Goal: Task Accomplishment & Management: Manage account settings

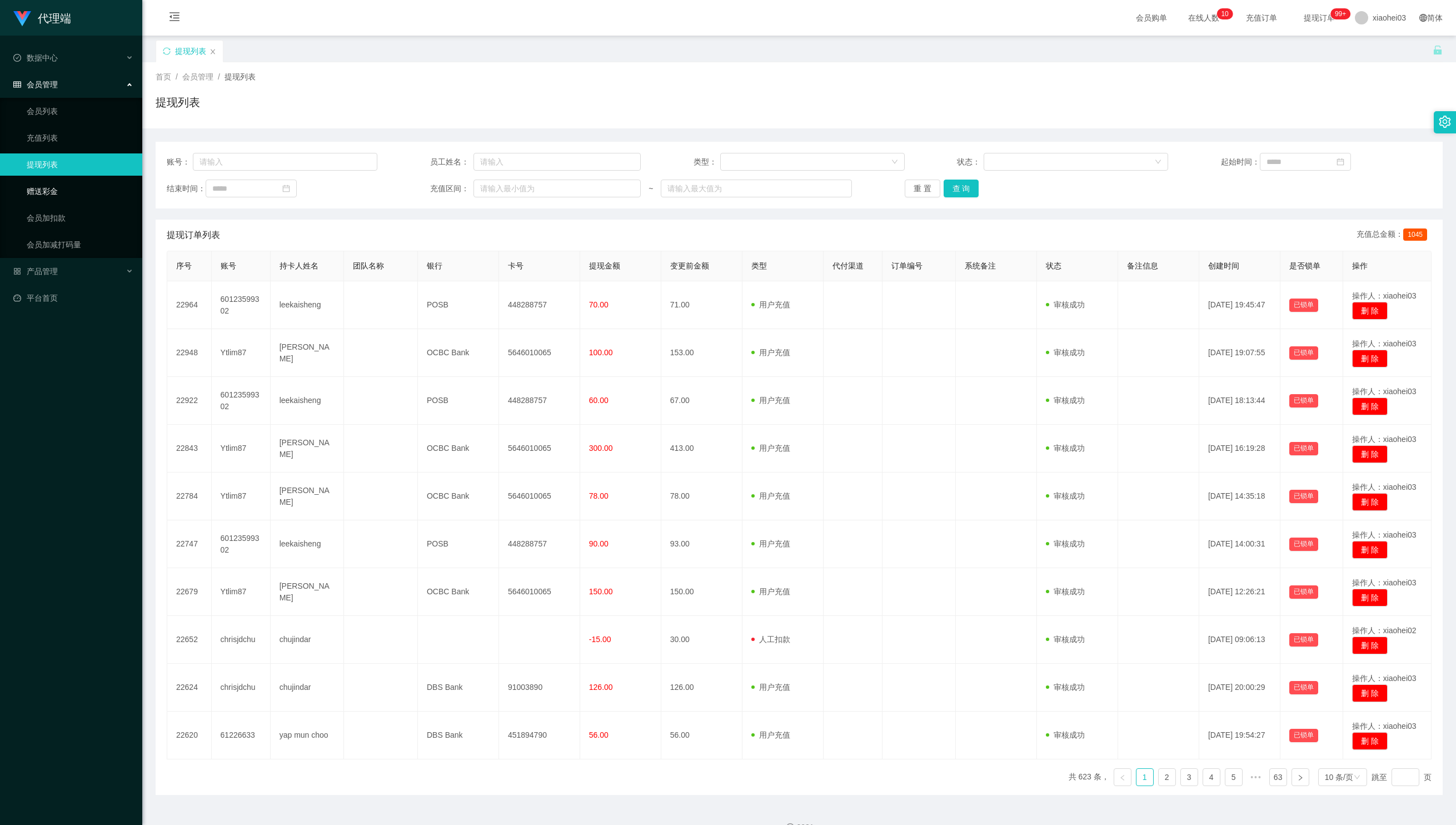
click at [87, 189] on link "赠送彩金" at bounding box center [80, 191] width 106 height 22
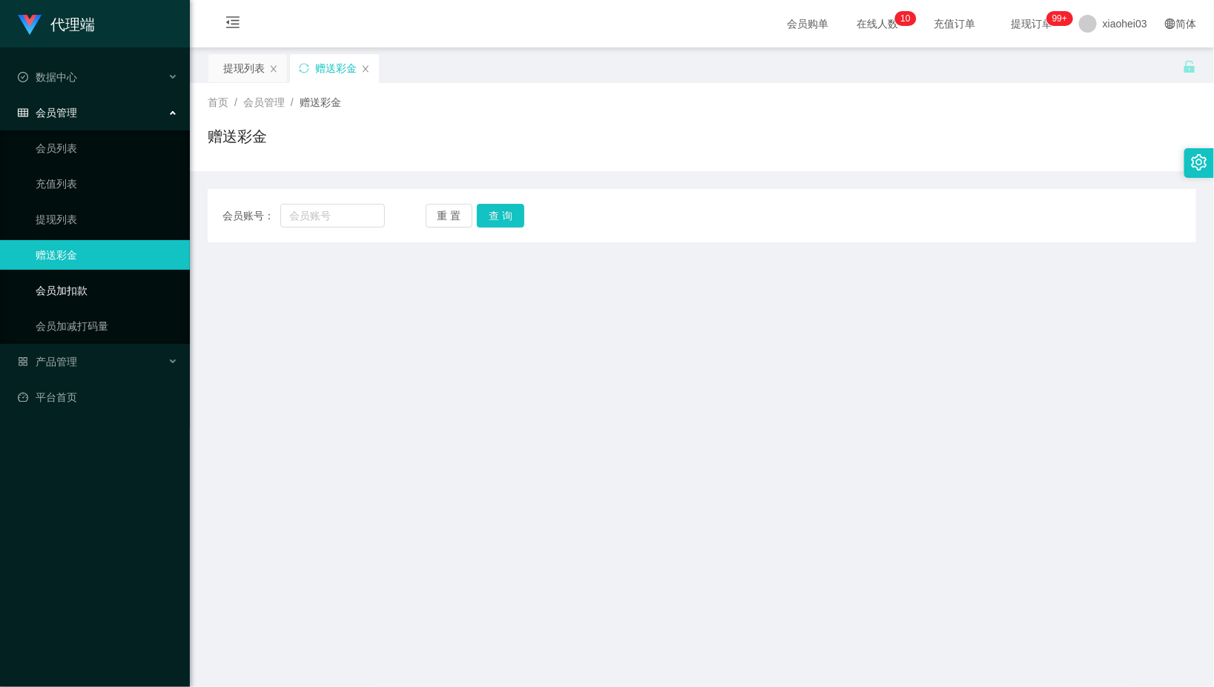
click at [125, 294] on link "会员加扣款" at bounding box center [107, 291] width 142 height 30
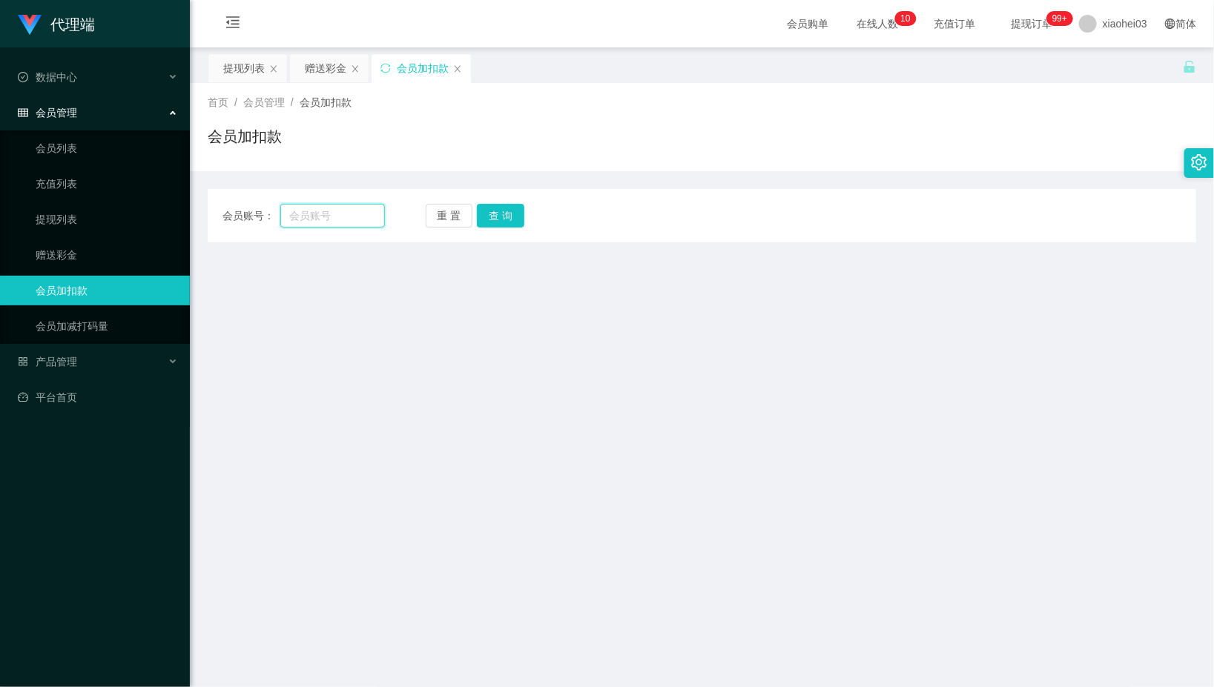
click at [326, 211] on input "text" at bounding box center [332, 216] width 105 height 24
paste input "Ytlim87"
type input "Ytlim87"
drag, startPoint x: 529, startPoint y: 211, endPoint x: 508, endPoint y: 214, distance: 20.9
click at [529, 211] on div "重 置 查 询" at bounding box center [507, 216] width 162 height 24
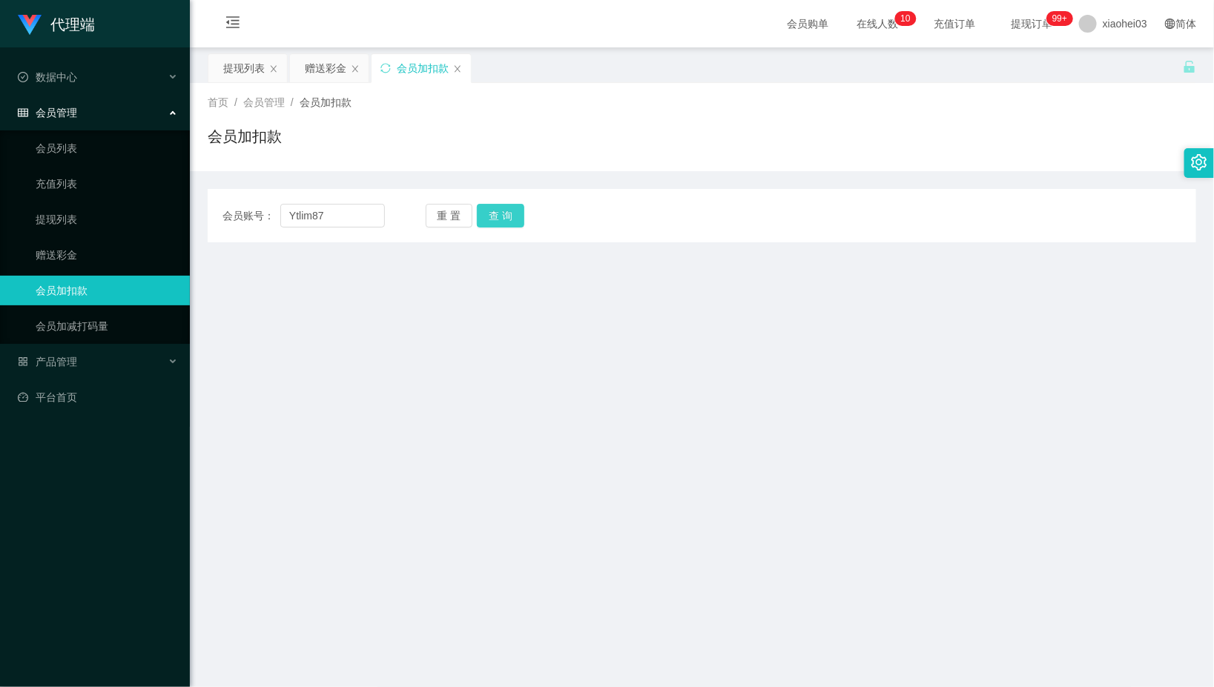
click at [500, 215] on button "查 询" at bounding box center [500, 216] width 47 height 24
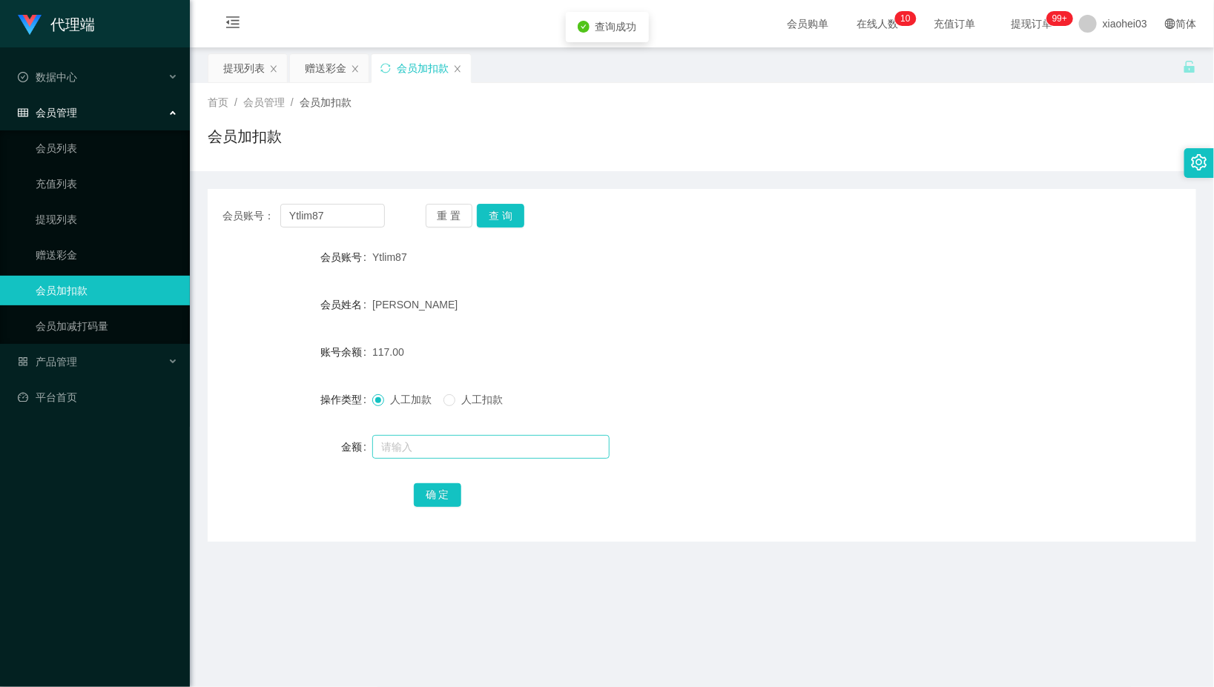
drag, startPoint x: 462, startPoint y: 434, endPoint x: 460, endPoint y: 445, distance: 11.2
click at [462, 434] on div at bounding box center [660, 447] width 577 height 30
click at [458, 451] on input "text" at bounding box center [490, 447] width 237 height 24
type input "15"
click at [443, 489] on button "确 定" at bounding box center [437, 495] width 47 height 24
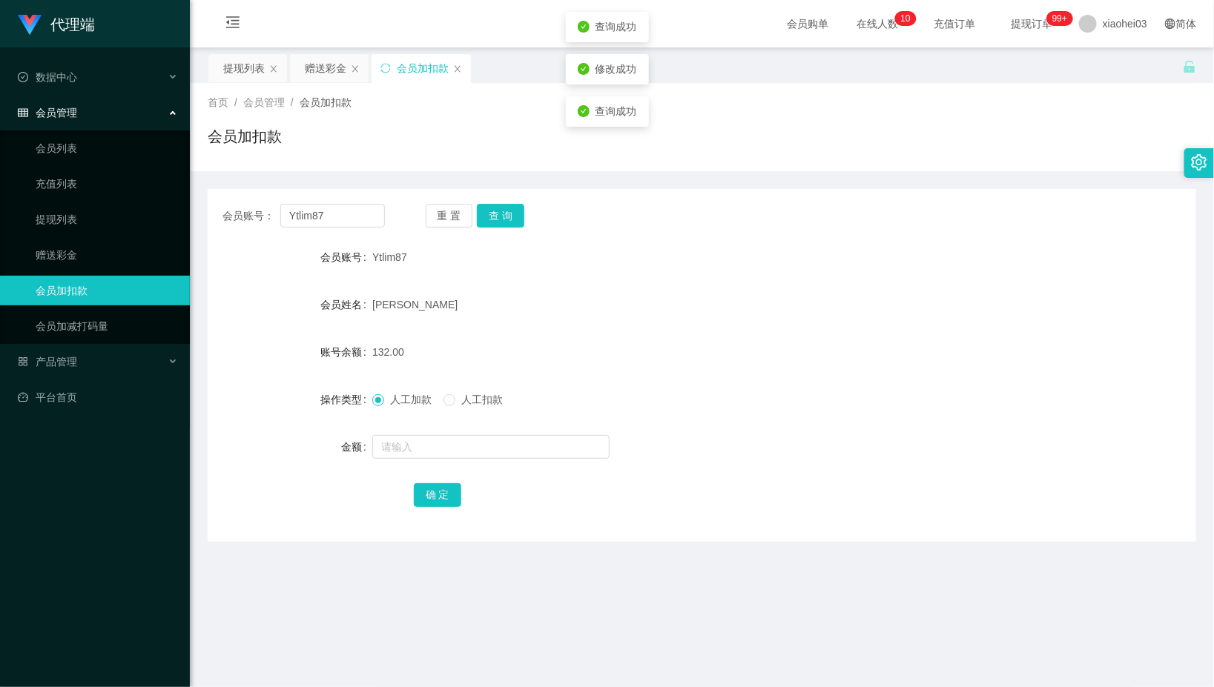
click at [598, 340] on div "132.00" at bounding box center [660, 352] width 577 height 30
click at [214, 74] on div "提现列表" at bounding box center [247, 68] width 79 height 28
click at [253, 65] on div "提现列表" at bounding box center [244, 68] width 42 height 28
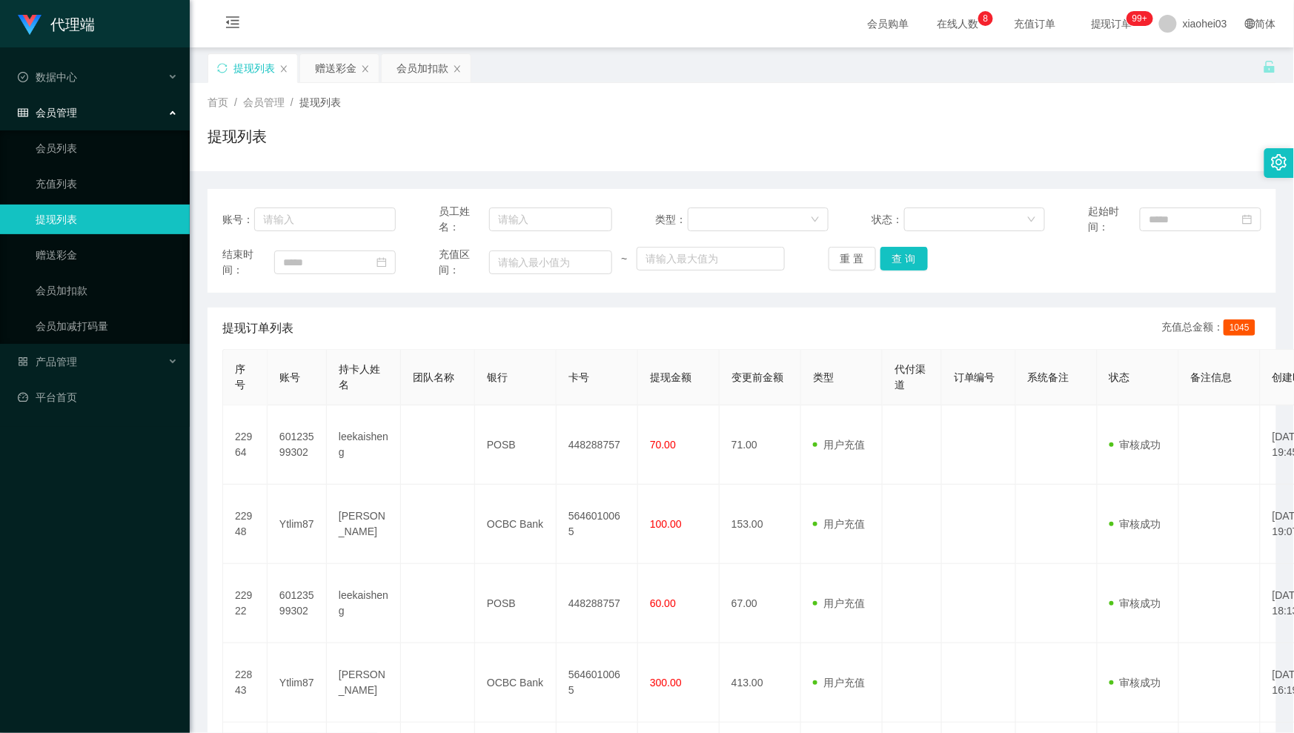
click at [338, 83] on div "首页 / 会员管理 / 提现列表 / 提现列表" at bounding box center [742, 127] width 1105 height 88
click at [342, 72] on div "赠送彩金" at bounding box center [336, 68] width 42 height 28
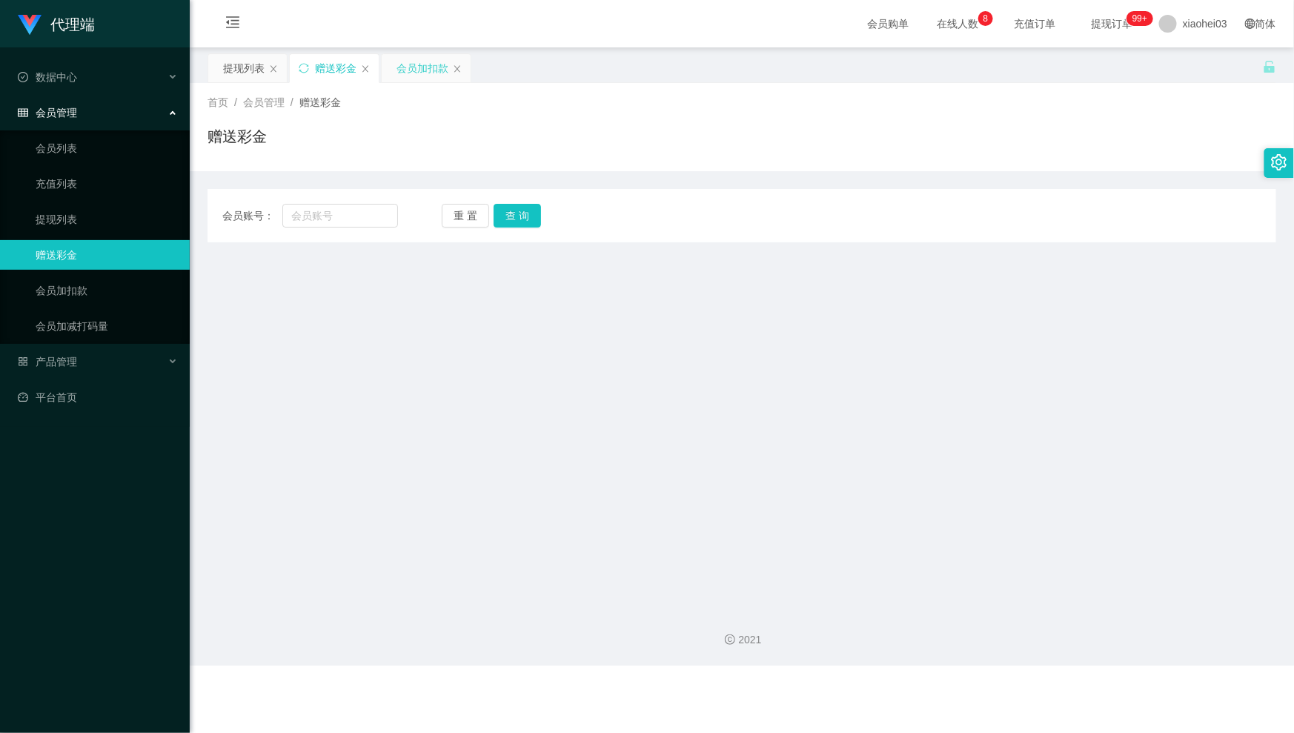
click at [418, 69] on div "会员加扣款" at bounding box center [423, 68] width 52 height 28
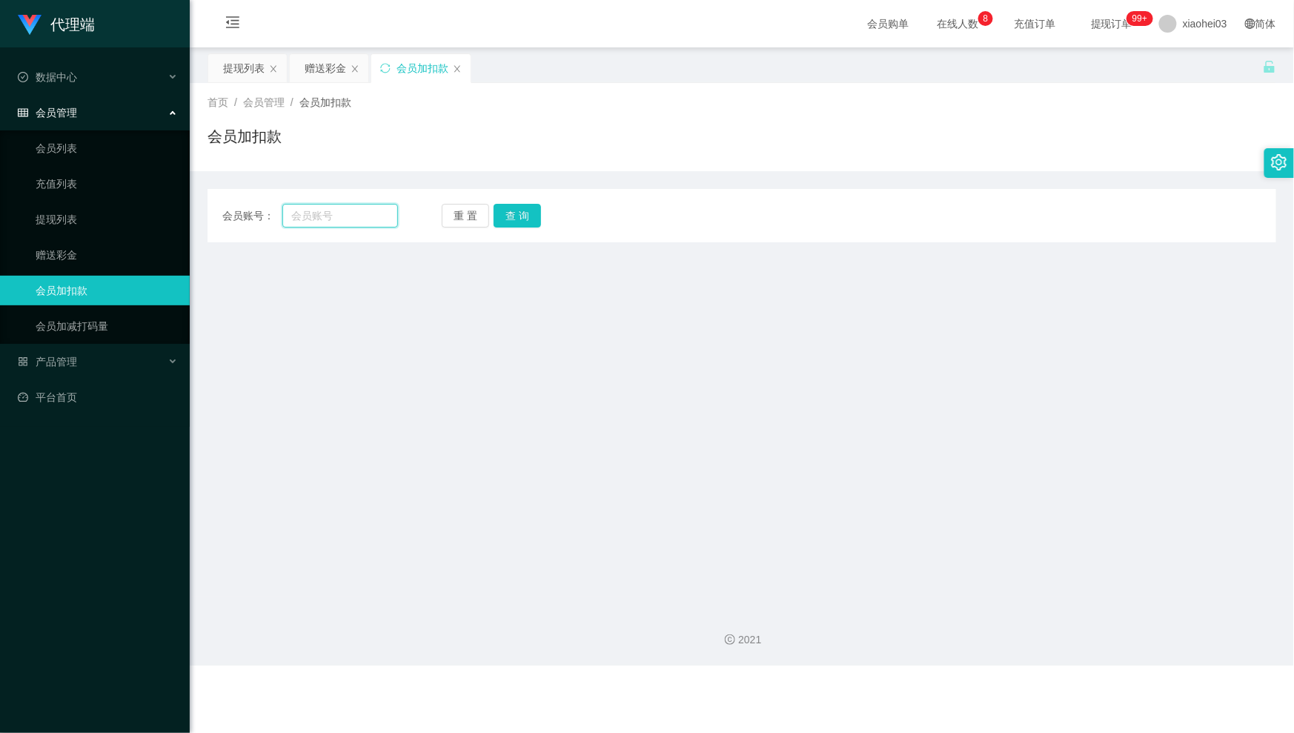
click at [345, 214] on input "text" at bounding box center [340, 216] width 116 height 24
paste input "YOL0123"
click at [319, 214] on input "YOL0123" at bounding box center [340, 216] width 116 height 24
click at [315, 215] on input "YOL0123" at bounding box center [340, 216] width 116 height 24
click at [523, 196] on div "会员账号： YOLo123 重 置 查 询 会员账号 会员姓名 账号余额 操作类型 人工加款 人工扣款 金额 确 定" at bounding box center [742, 215] width 1069 height 53
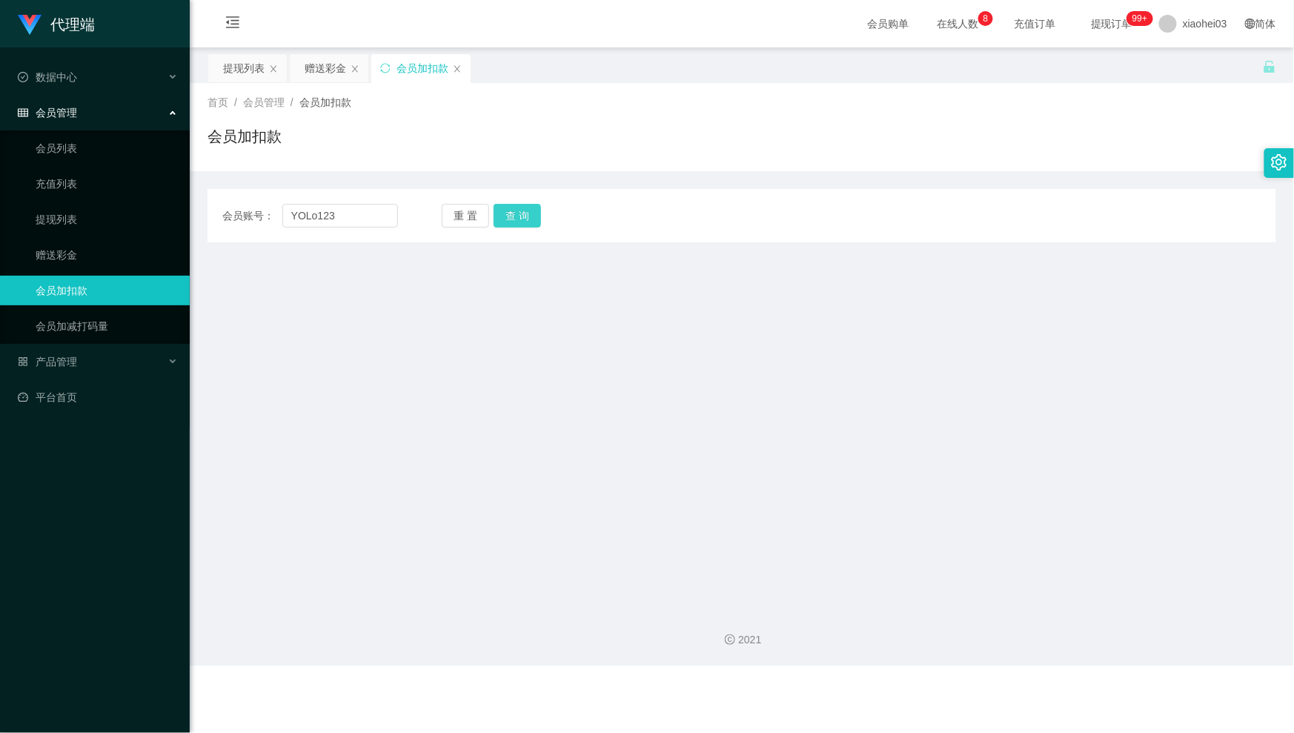
click at [517, 211] on button "查 询" at bounding box center [517, 216] width 47 height 24
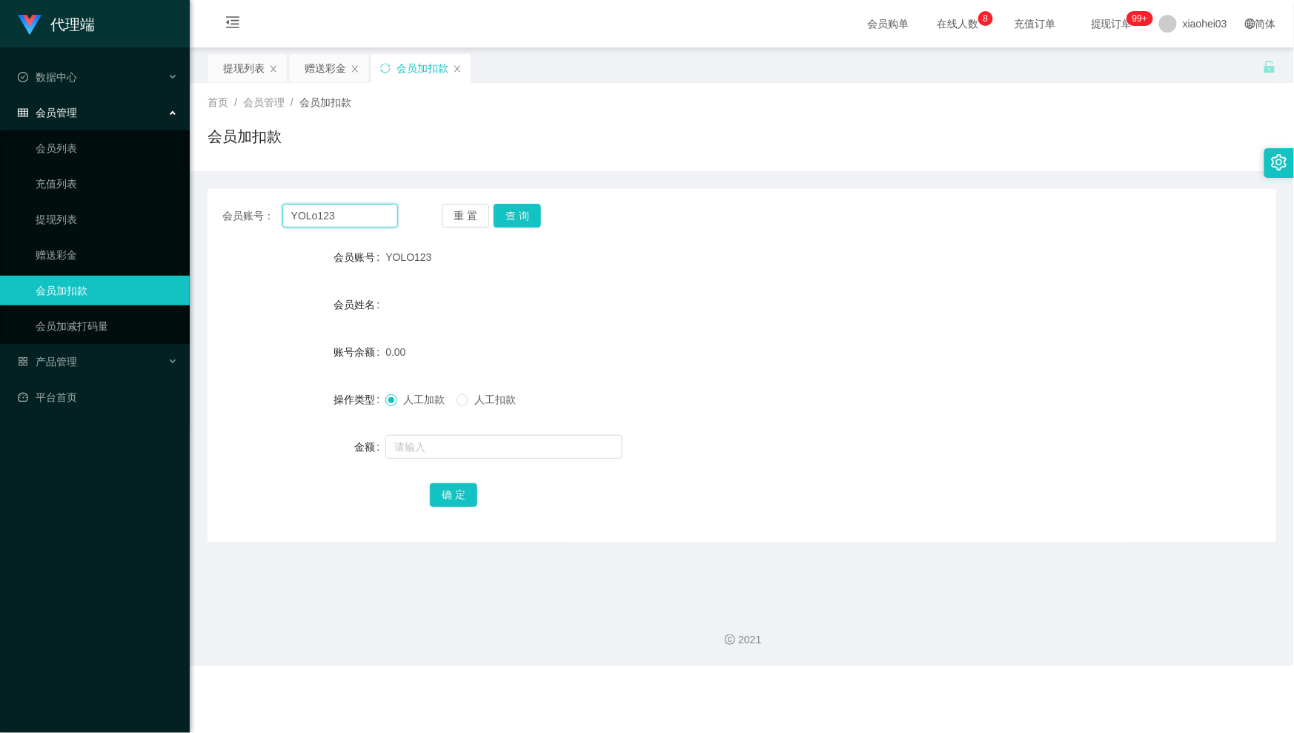
click at [302, 217] on input "YOLo123" at bounding box center [340, 216] width 116 height 24
type input "YoLo123"
click at [526, 208] on button "查 询" at bounding box center [517, 216] width 47 height 24
drag, startPoint x: 329, startPoint y: 206, endPoint x: 251, endPoint y: 226, distance: 81.1
click at [279, 216] on div "会员账号： YoLo123" at bounding box center [310, 216] width 176 height 24
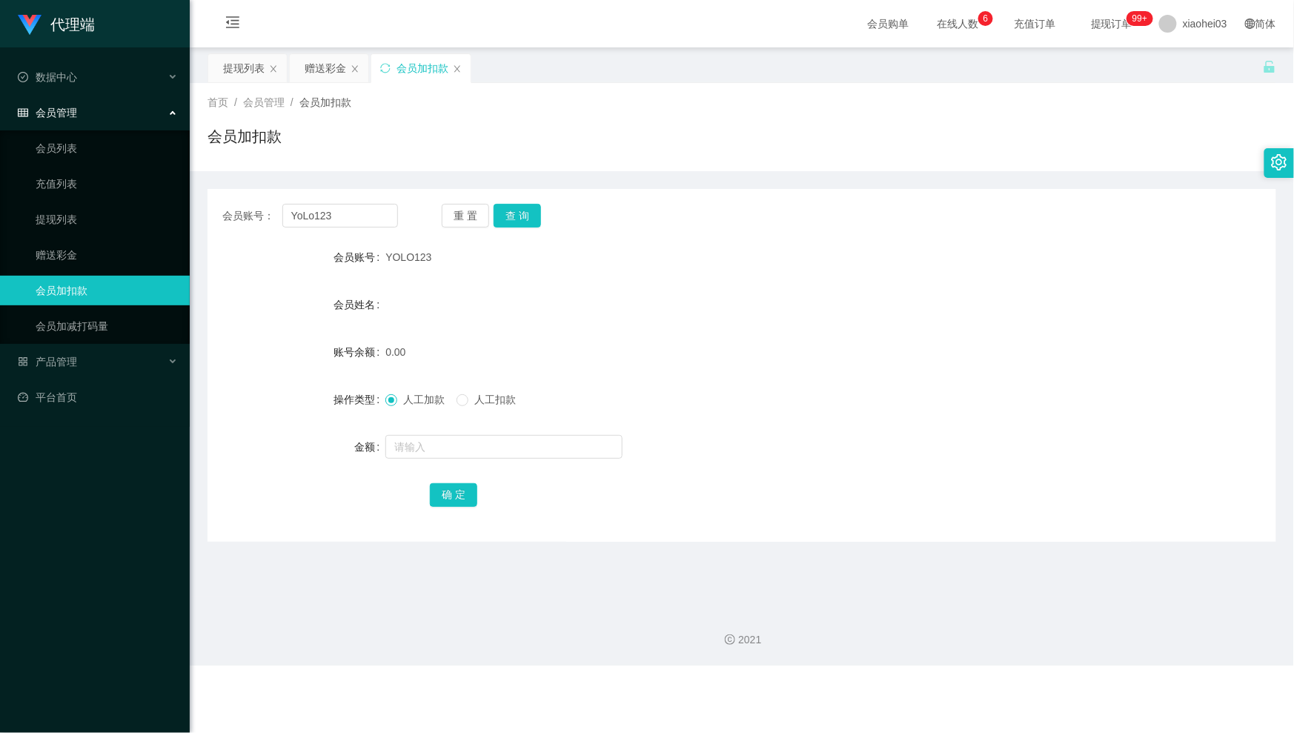
click at [1072, 328] on form "会员账号 YOLO123 会员姓名 账号余额 0.00 操作类型 人工加款 人工扣款 金额 确 定" at bounding box center [742, 375] width 1069 height 267
click at [516, 443] on input "text" at bounding box center [503, 447] width 237 height 24
type input "100"
click at [470, 510] on div "会员账号： YoLo123 重 置 查 询 会员账号 YOLO123 会员姓名 账号余额 0.00 操作类型 人工加款 人工扣款 金额 100 确 定" at bounding box center [742, 365] width 1069 height 353
click at [469, 508] on div "确 定" at bounding box center [741, 495] width 623 height 30
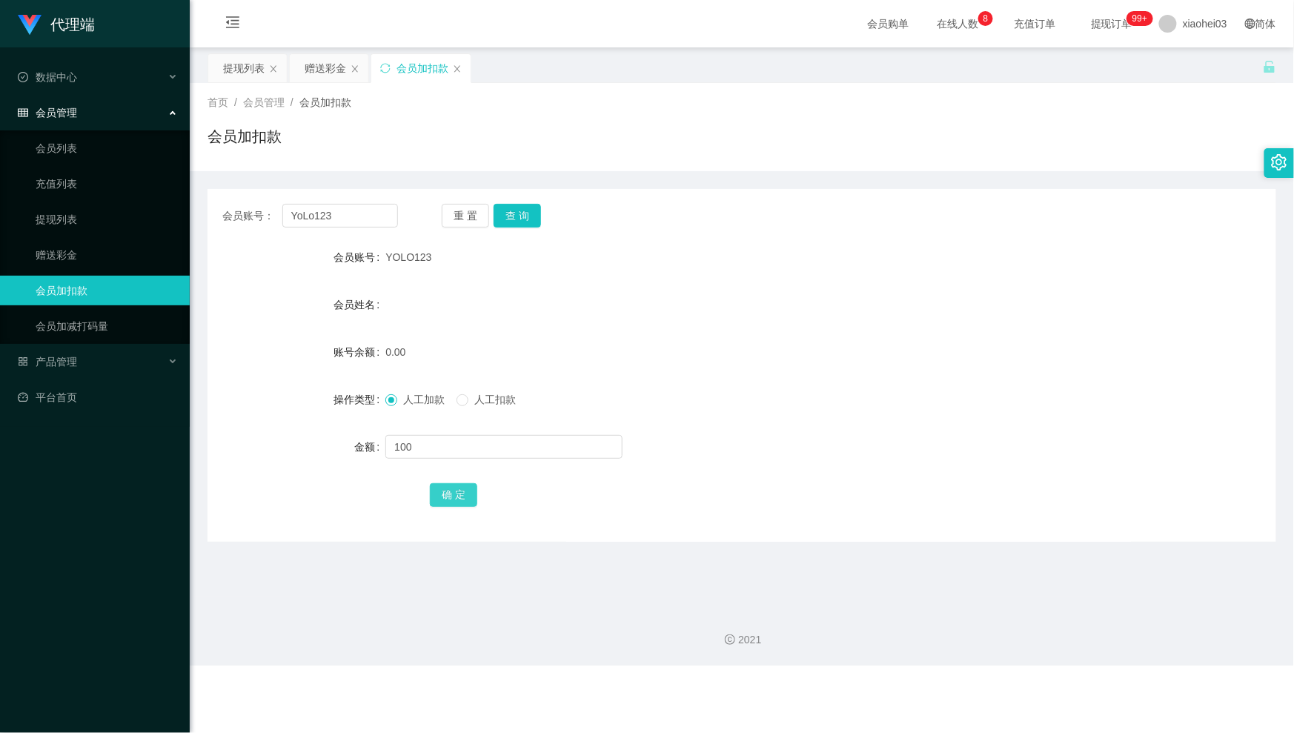
click at [451, 497] on button "确 定" at bounding box center [453, 495] width 47 height 24
click at [781, 396] on div "人工加款 人工扣款" at bounding box center [696, 400] width 623 height 30
click at [1183, 27] on span "xiaohei03" at bounding box center [1205, 23] width 44 height 47
drag, startPoint x: 1128, startPoint y: 96, endPoint x: 1119, endPoint y: 107, distance: 13.7
click at [1124, 102] on div "首页 / 会员管理 / 会员加扣款 /" at bounding box center [742, 103] width 1069 height 16
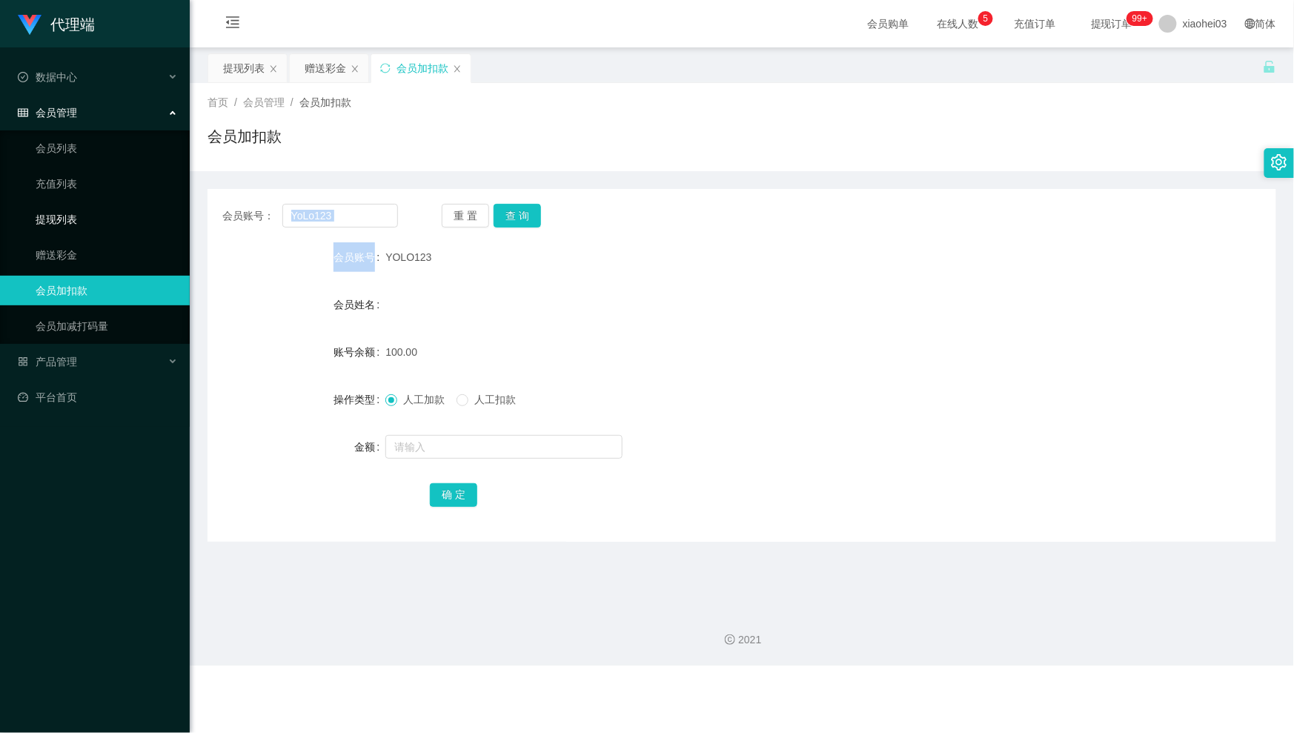
drag, startPoint x: 353, startPoint y: 223, endPoint x: 167, endPoint y: 211, distance: 186.5
click at [246, 211] on div "会员账号： YoLo123 重 置 查 询 会员账号 YOLO123 会员姓名 账号余额 100.00 操作类型 人工加款 人工扣款 金额 确 定" at bounding box center [742, 365] width 1069 height 353
drag, startPoint x: 338, startPoint y: 202, endPoint x: 360, endPoint y: 209, distance: 23.4
click at [339, 202] on div "会员账号： YoLo123 重 置 查 询 会员账号 YOLO123 会员姓名 账号余额 100.00 操作类型 人工加款 人工扣款 金额 确 定" at bounding box center [742, 365] width 1069 height 353
click at [369, 211] on input "YoLo123" at bounding box center [340, 216] width 116 height 24
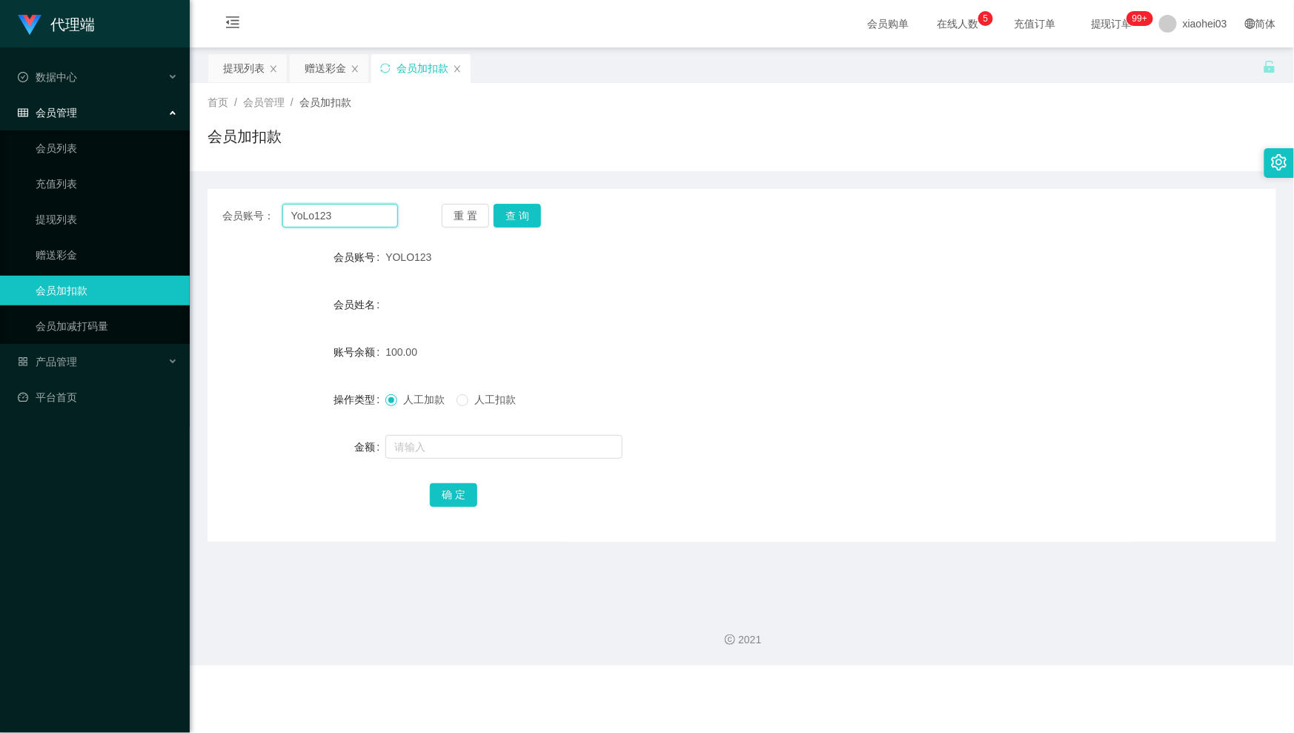
drag, startPoint x: 371, startPoint y: 211, endPoint x: -29, endPoint y: 196, distance: 400.6
click at [0, 196] on html "代理端 数据中心 会员管理 会员列表 充值列表 提现列表 赠送彩金 会员加扣款 会员加减打码量 产品管理 平台首页 保存配置 重置配置 整体风格设置 主题色 …" at bounding box center [647, 366] width 1294 height 733
paste input "123yy"
type input "123yy"
click at [534, 212] on button "查 询" at bounding box center [517, 216] width 47 height 24
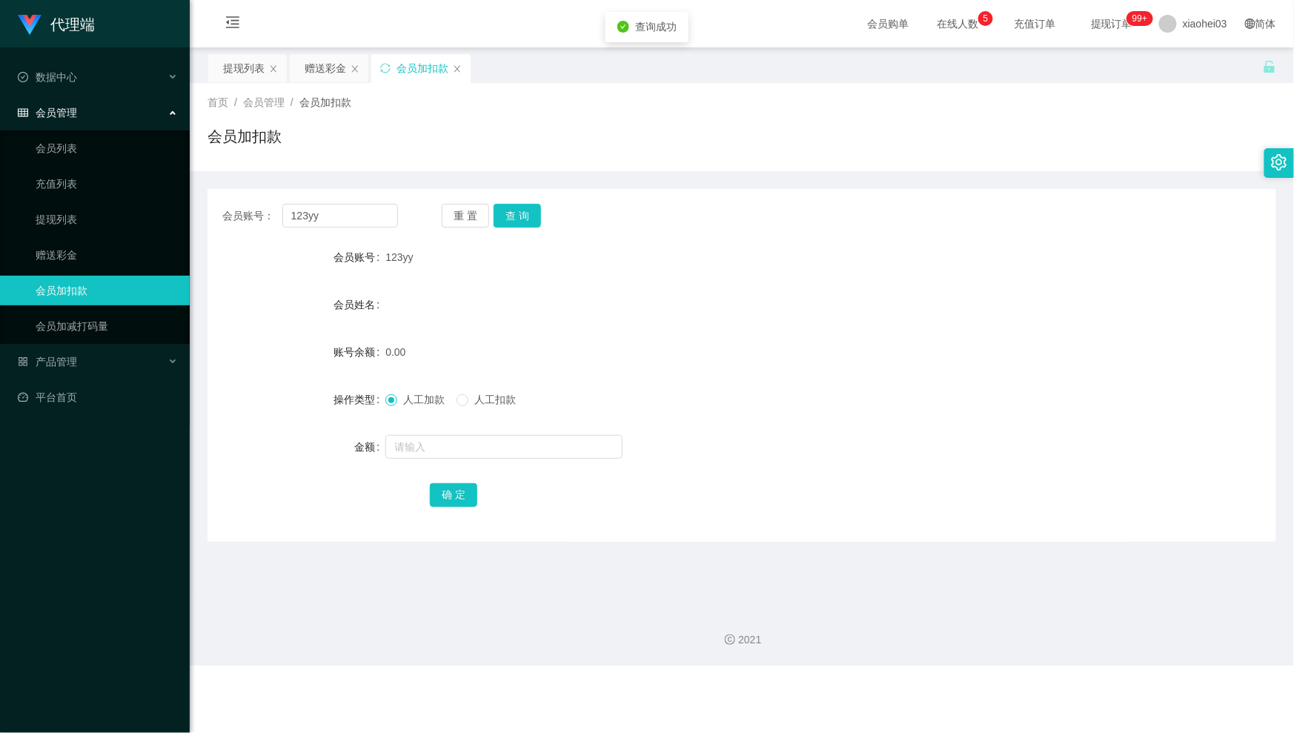
click at [507, 470] on form "会员账号 123yy 会员姓名 账号余额 0.00 操作类型 人工加款 人工扣款 金额 确 定" at bounding box center [742, 375] width 1069 height 267
click at [526, 460] on div at bounding box center [696, 447] width 623 height 30
click at [534, 454] on input "text" at bounding box center [503, 447] width 237 height 24
type input "100"
click at [466, 493] on button "确 定" at bounding box center [453, 495] width 47 height 24
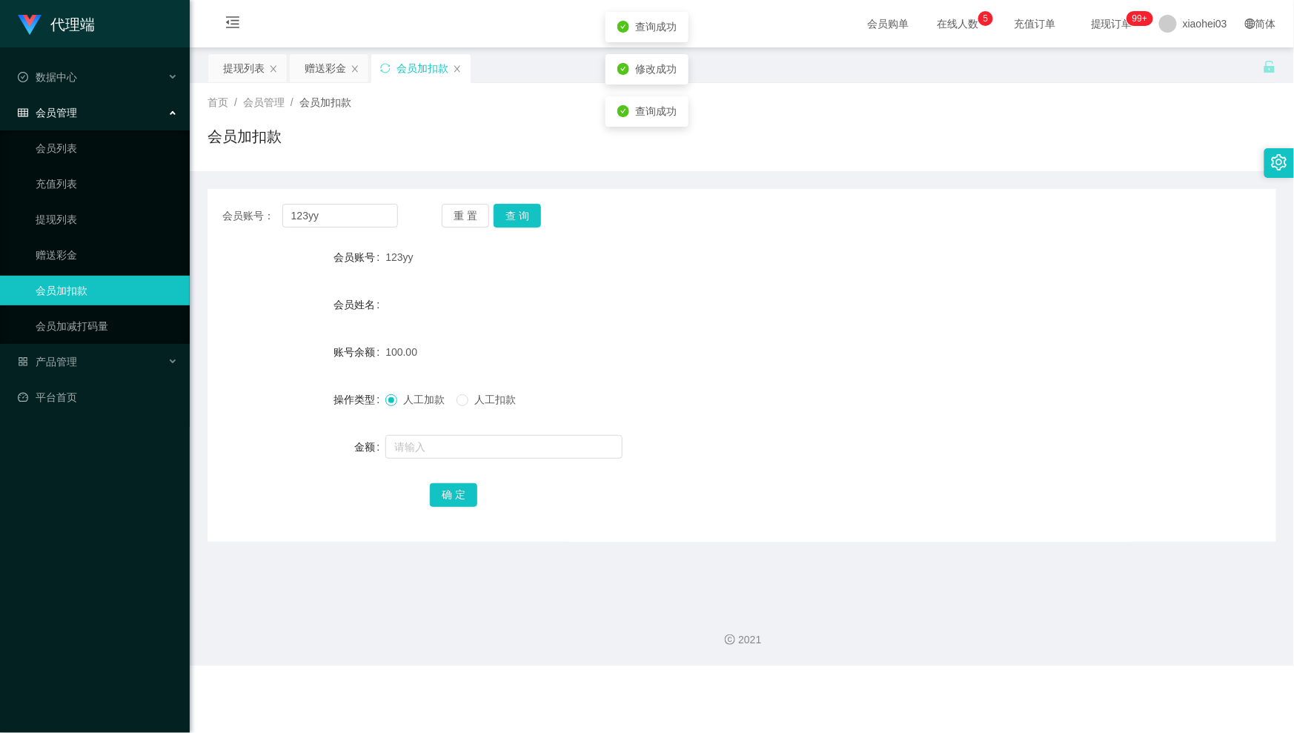
click at [825, 295] on div "会员姓名" at bounding box center [742, 305] width 1069 height 30
click at [82, 365] on div "产品管理" at bounding box center [95, 362] width 190 height 30
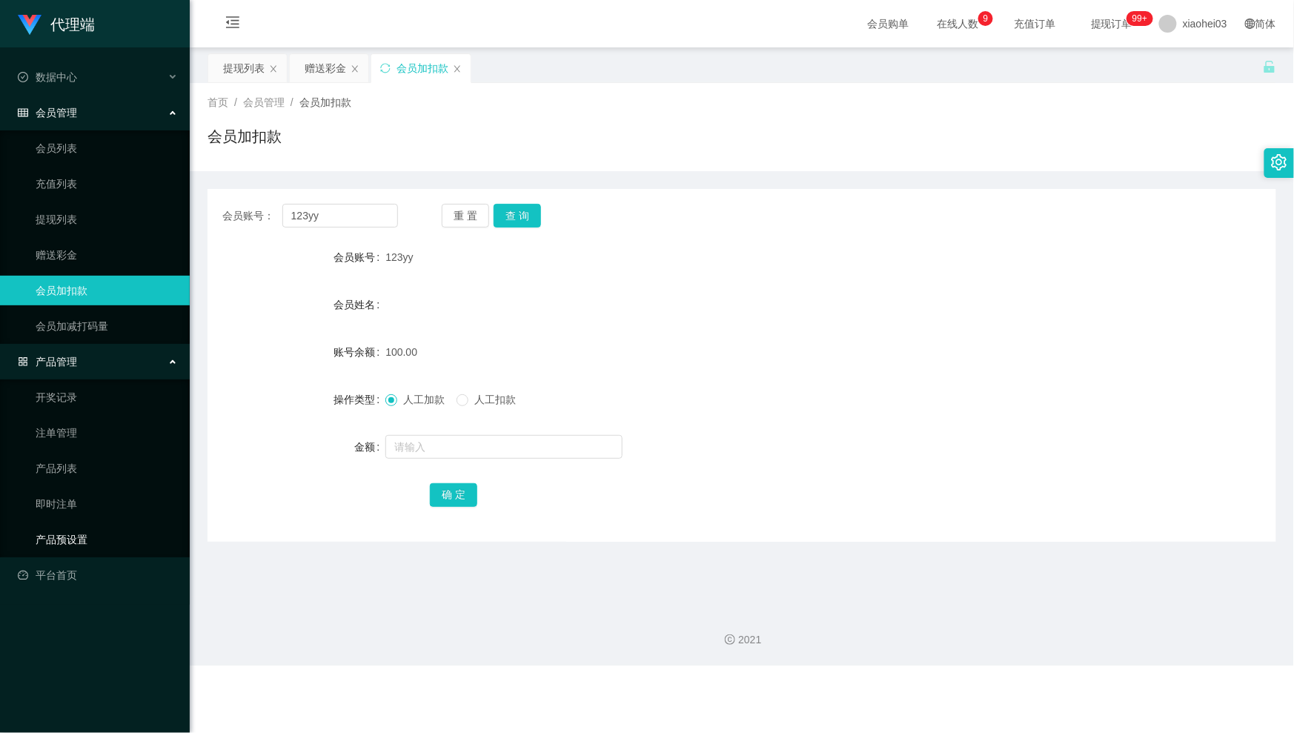
click at [99, 534] on link "产品预设置" at bounding box center [107, 540] width 142 height 30
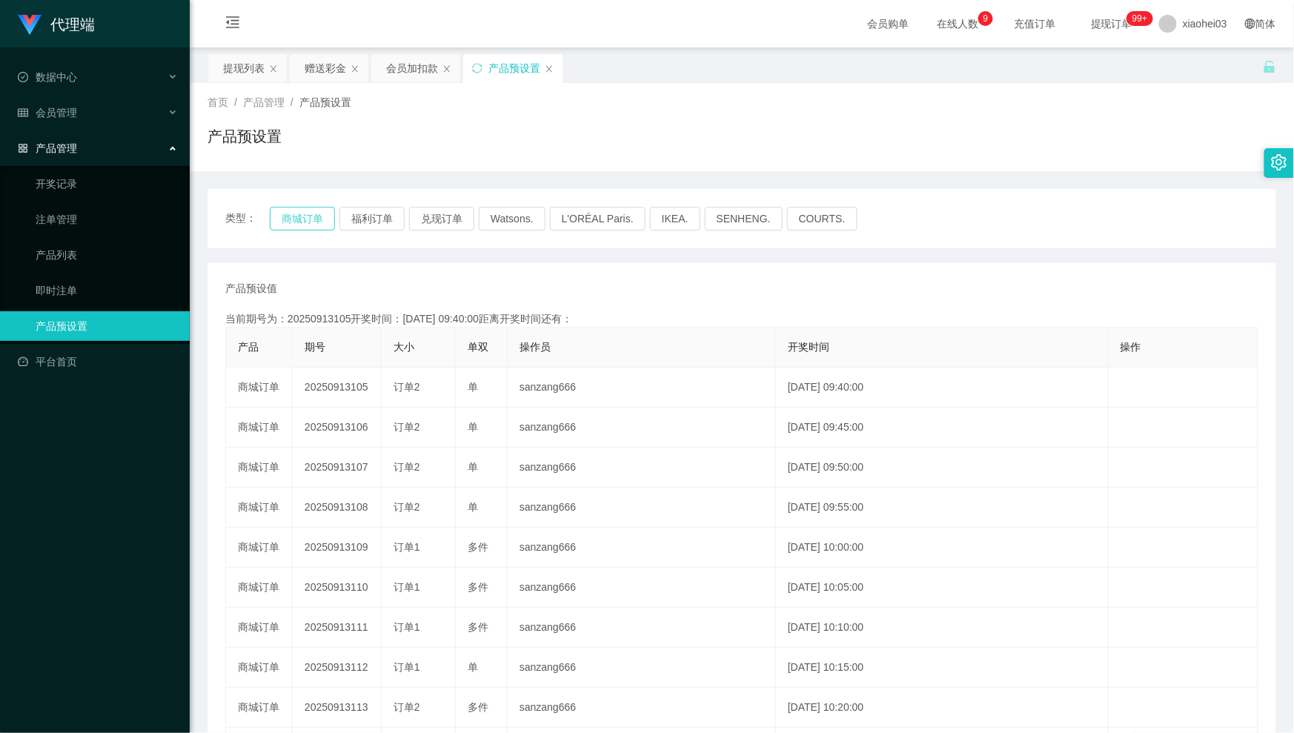
click at [285, 227] on button "商城订单" at bounding box center [302, 219] width 65 height 24
click at [297, 222] on button "商城订单" at bounding box center [302, 219] width 65 height 24
click at [242, 78] on div "提现列表" at bounding box center [244, 68] width 42 height 28
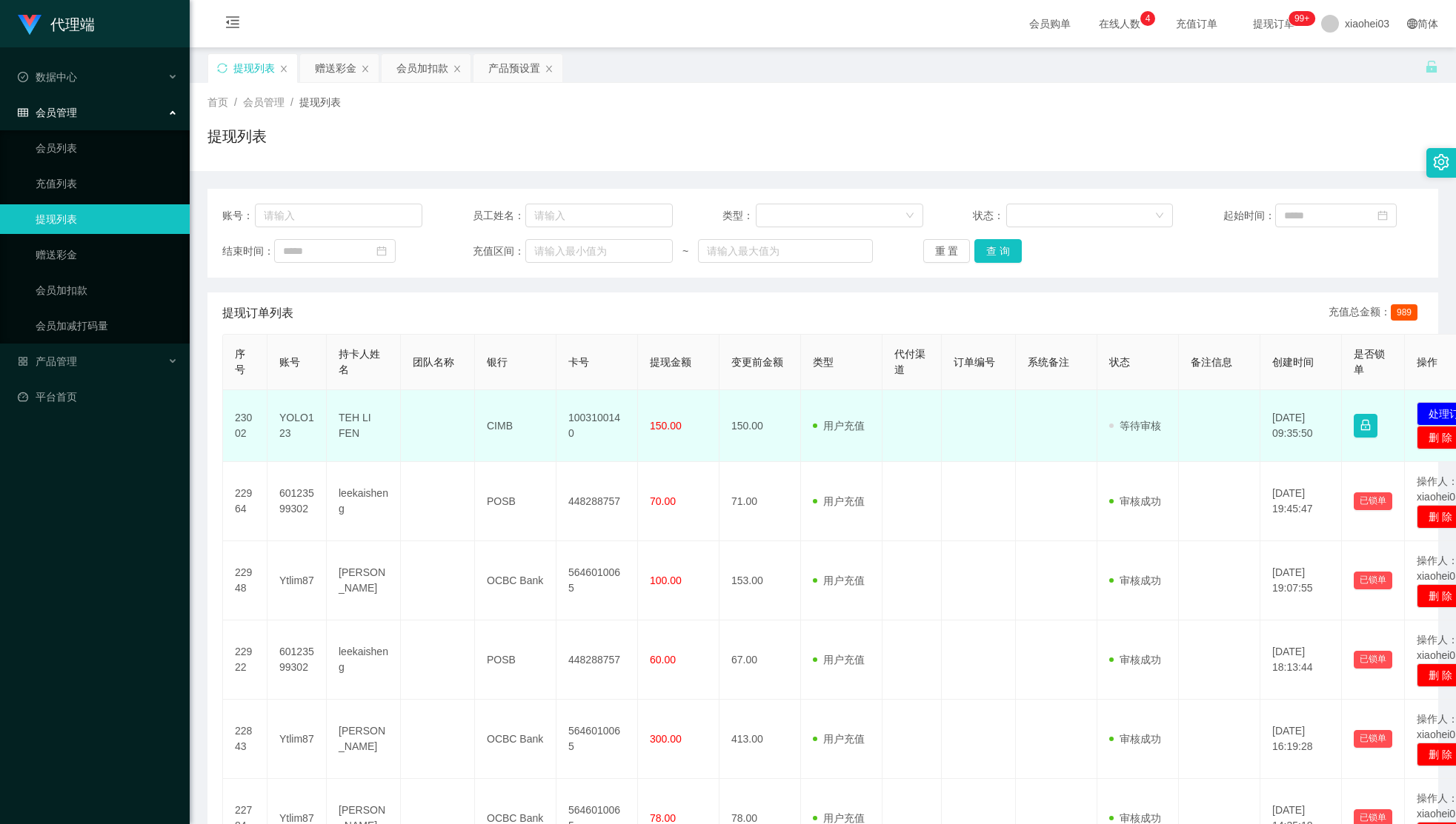
click at [586, 420] on td "1003100140" at bounding box center [598, 426] width 82 height 72
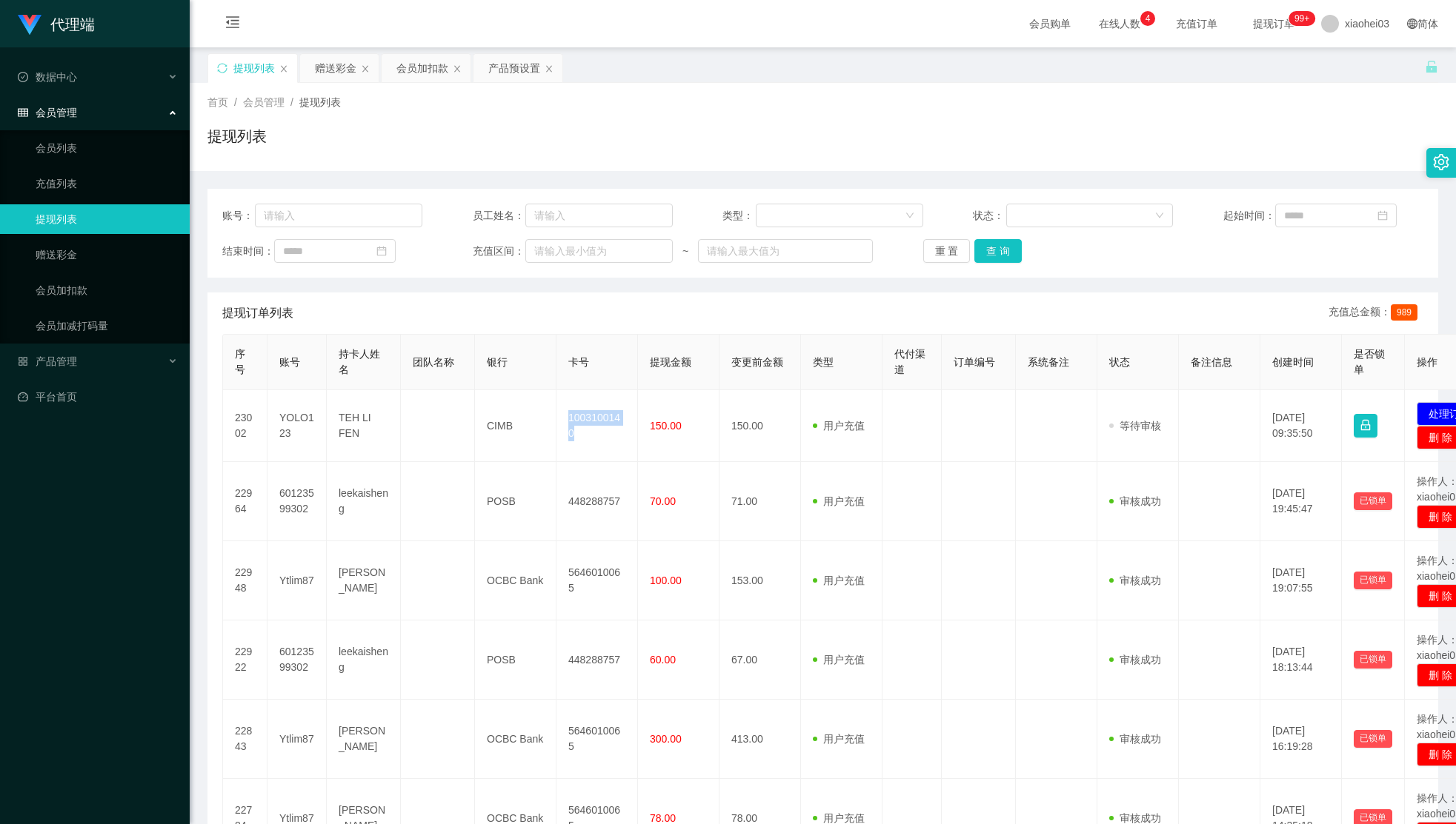
drag, startPoint x: 586, startPoint y: 420, endPoint x: 898, endPoint y: 288, distance: 338.8
click at [586, 420] on td "1003100140" at bounding box center [598, 426] width 82 height 72
copy td "1003100140"
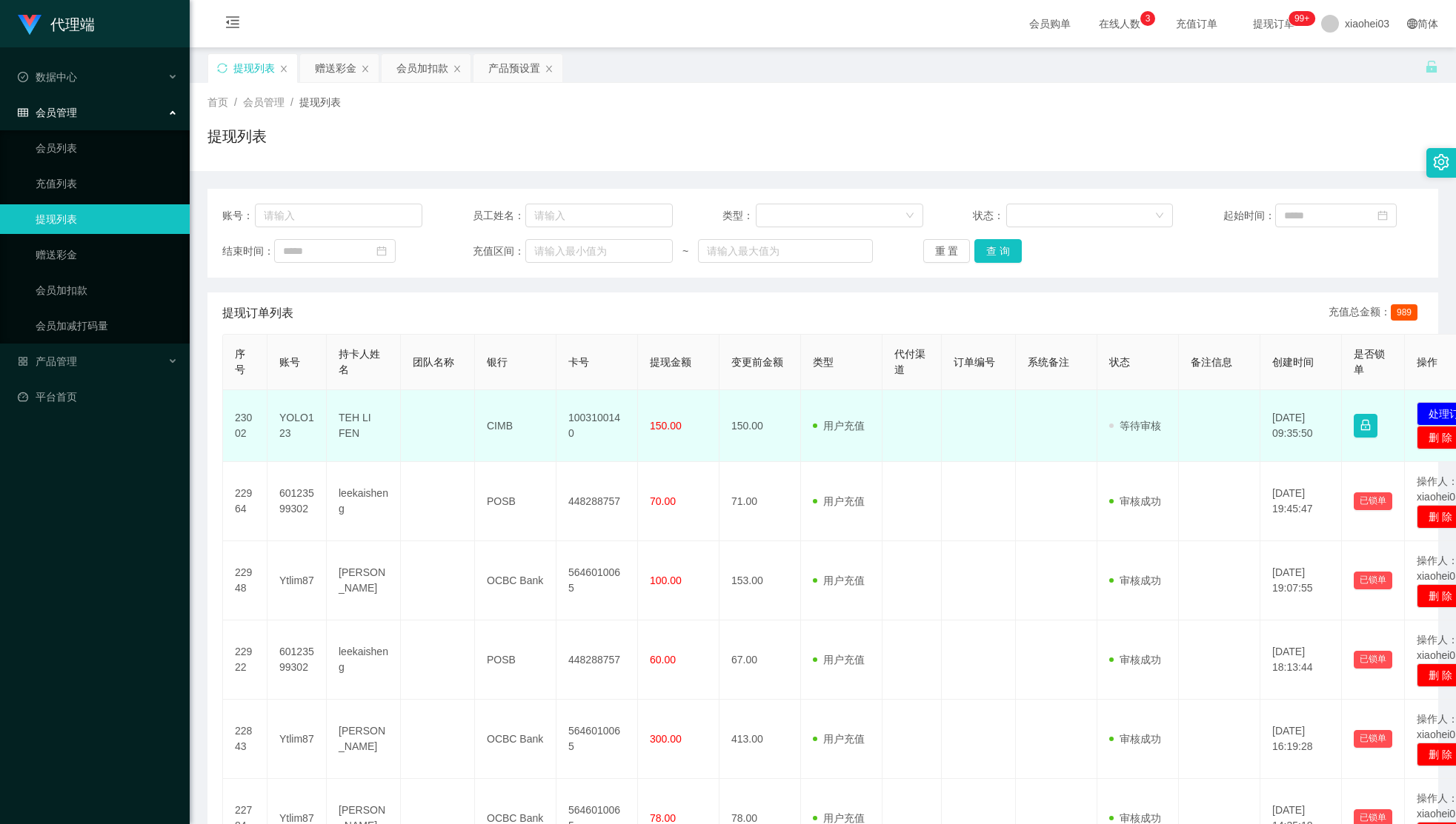
click at [1192, 398] on td at bounding box center [1219, 426] width 82 height 72
click at [356, 429] on td "TEH LI FEN" at bounding box center [364, 426] width 74 height 72
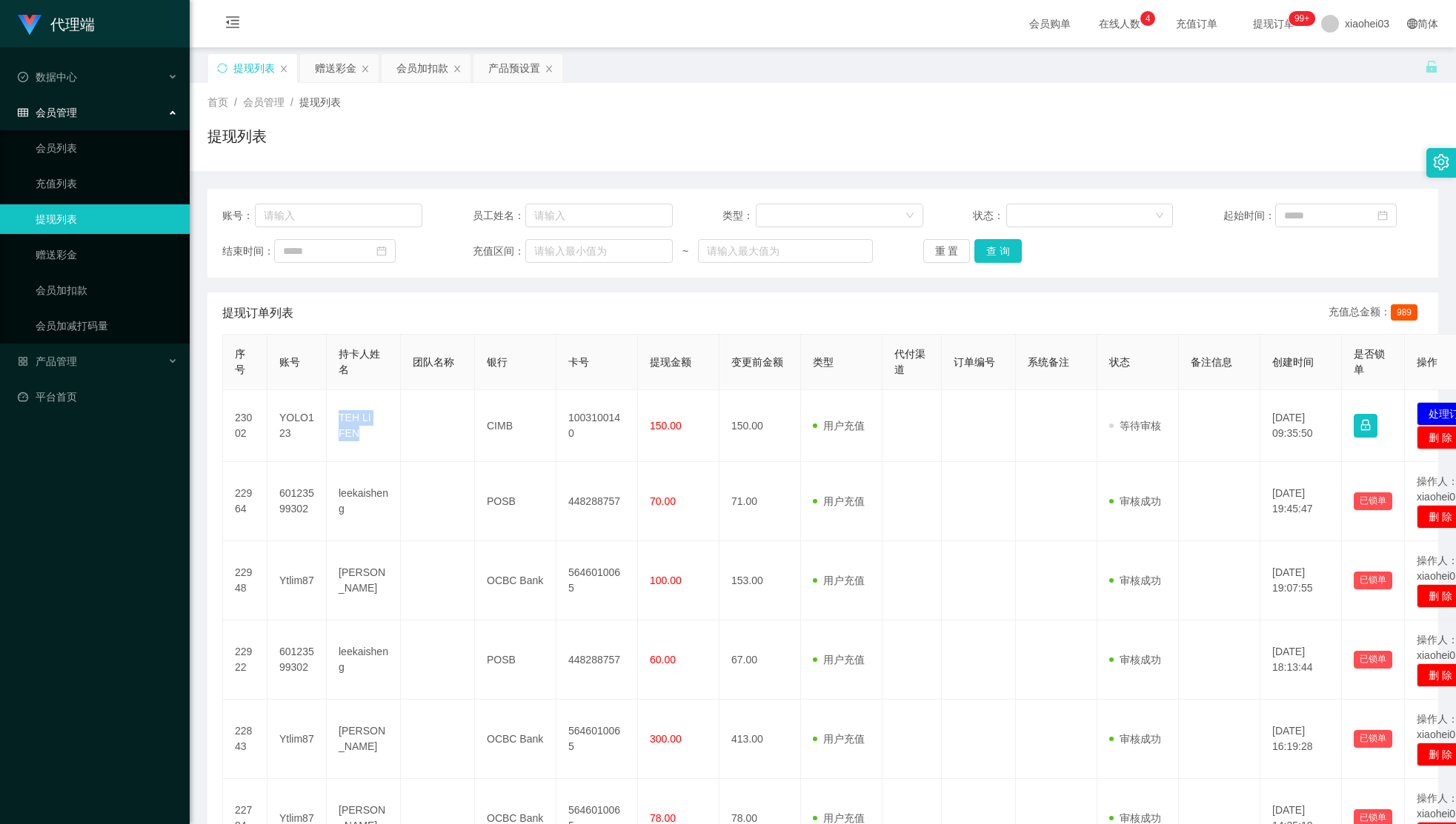
copy td "TEH LI FEN"
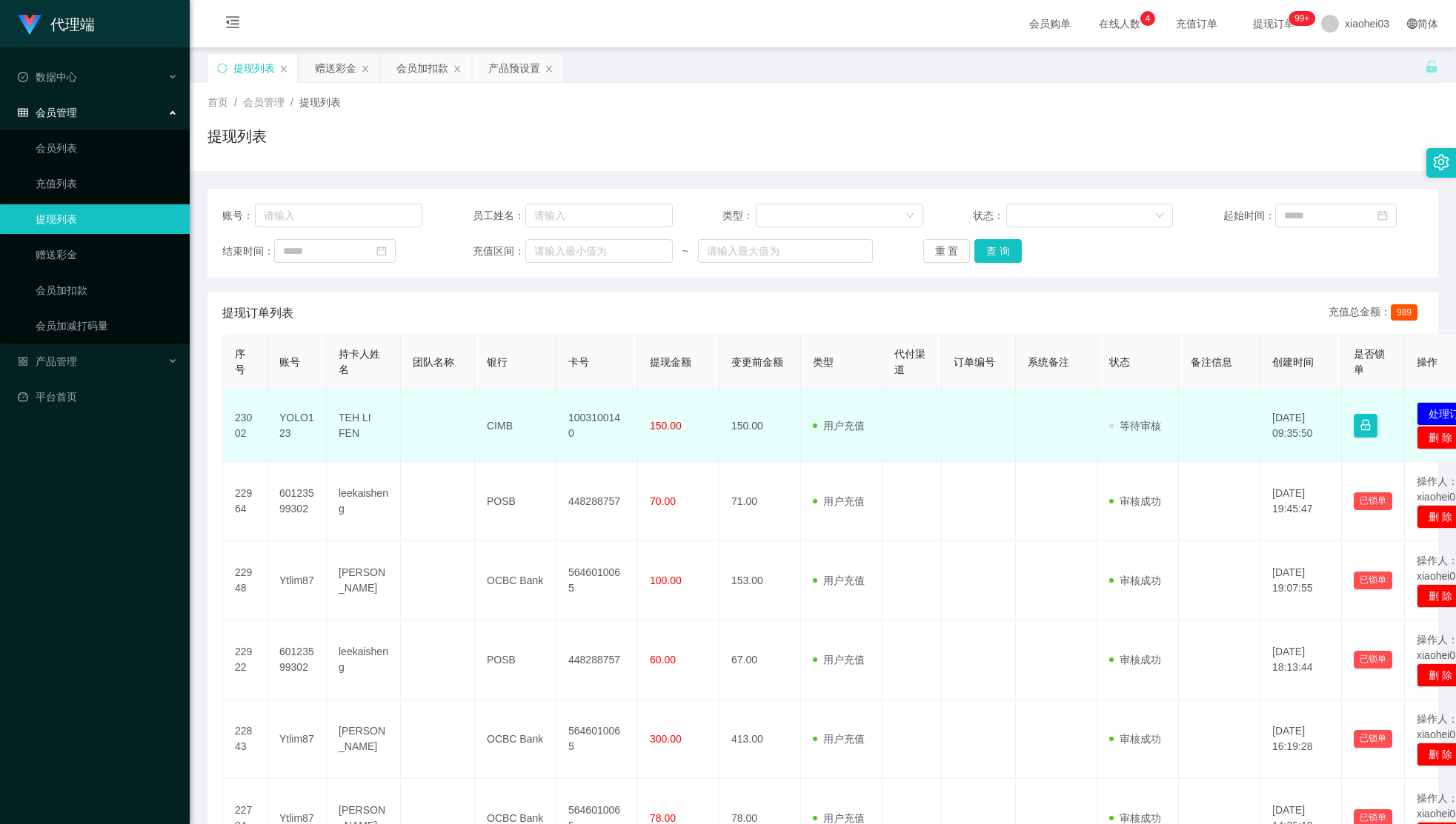
drag, startPoint x: 486, startPoint y: 433, endPoint x: 501, endPoint y: 425, distance: 17.0
click at [486, 433] on td "CIMB" at bounding box center [516, 426] width 82 height 72
click at [507, 422] on td "CIMB" at bounding box center [516, 426] width 82 height 72
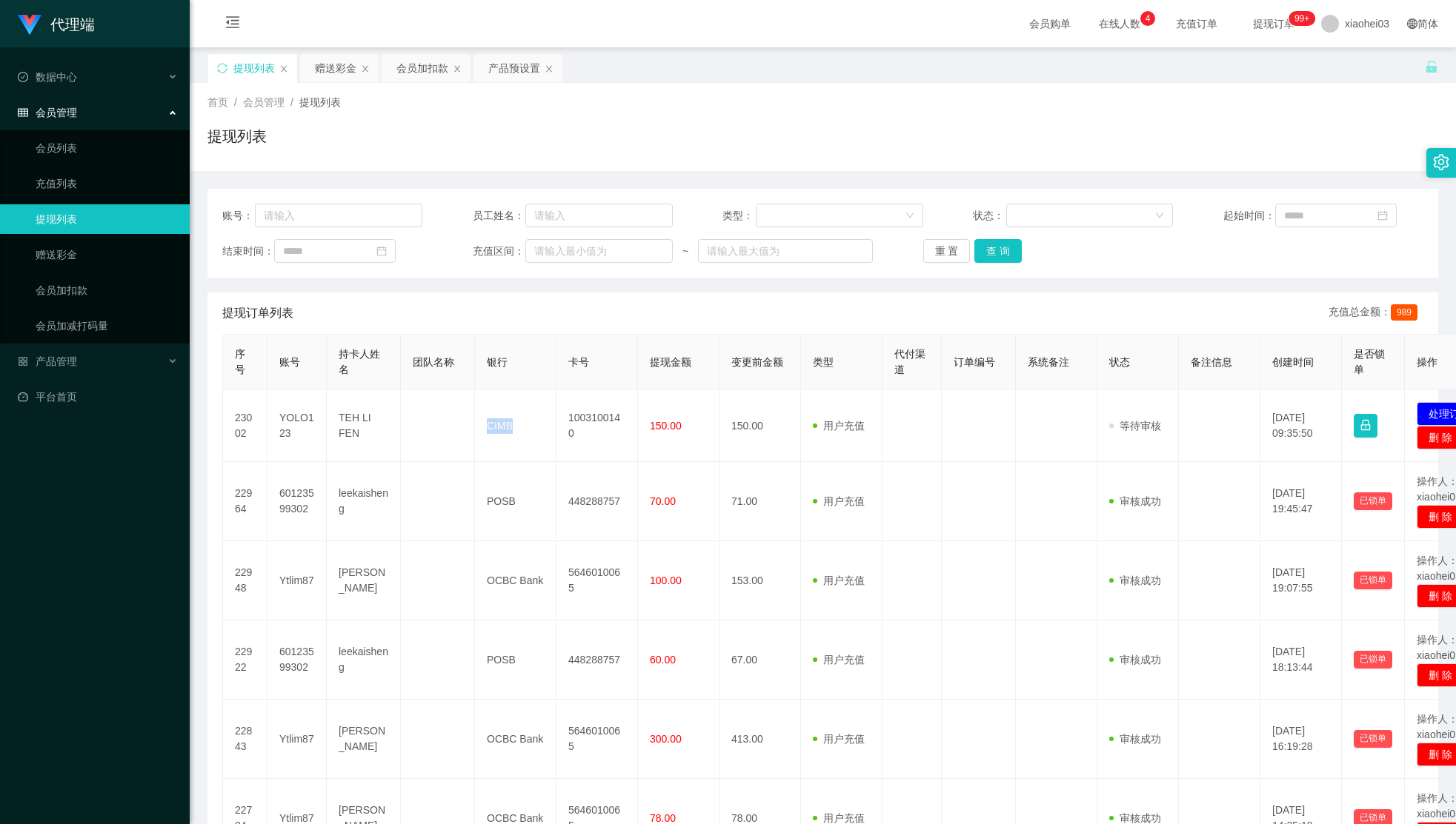
copy td "CIMB"
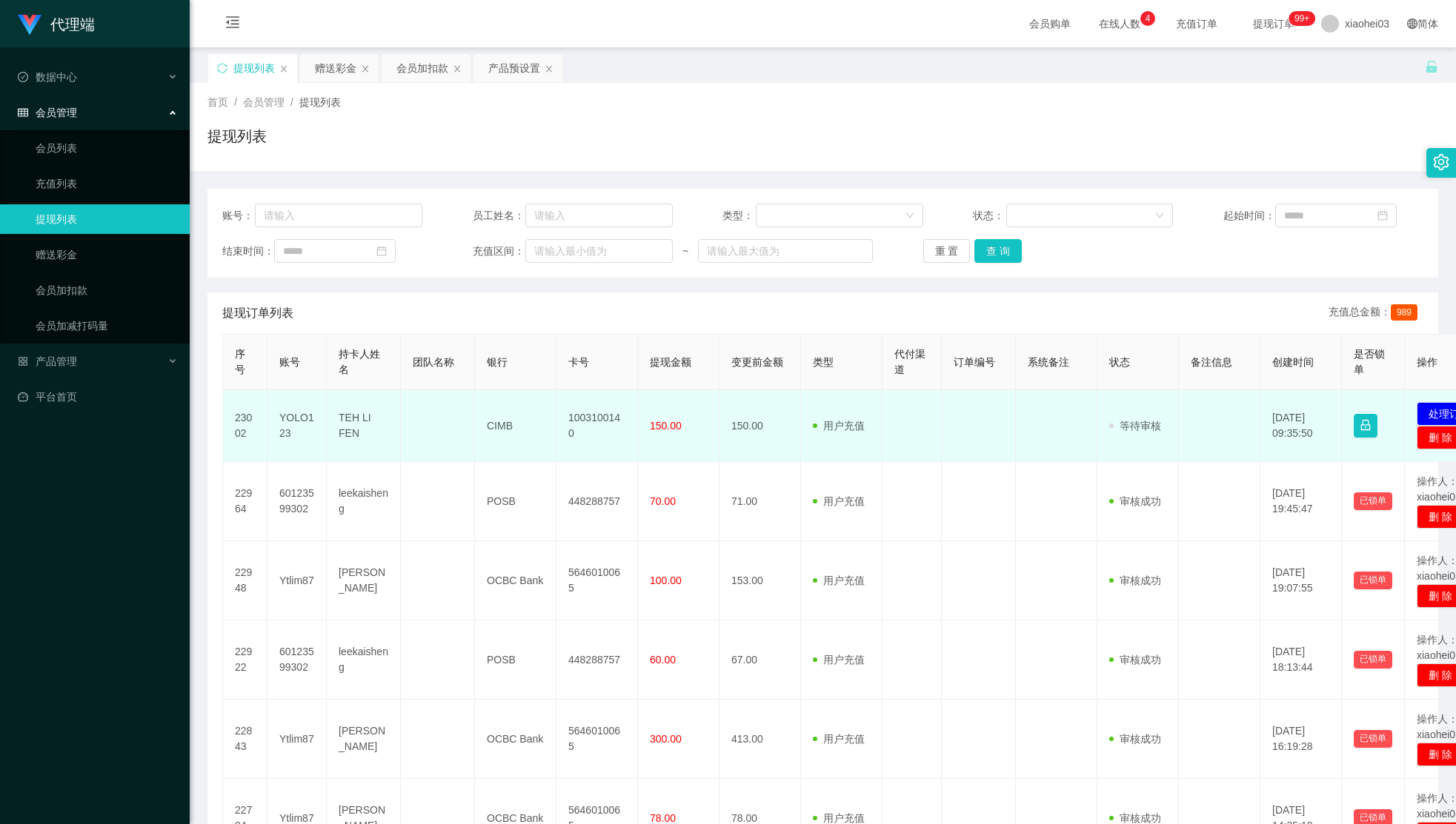
click at [590, 419] on td "1003100140" at bounding box center [598, 426] width 82 height 72
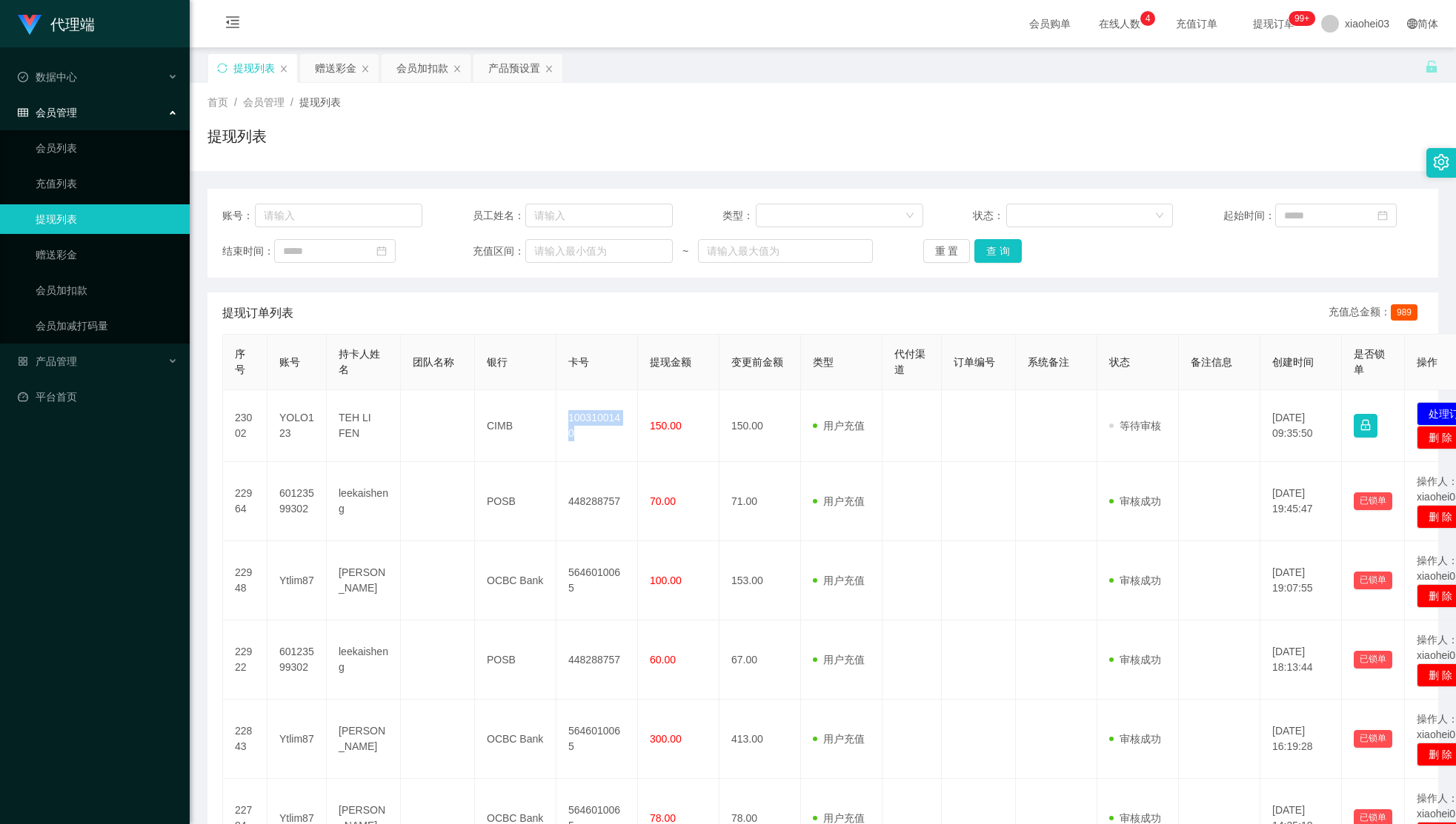
copy td "1003100140"
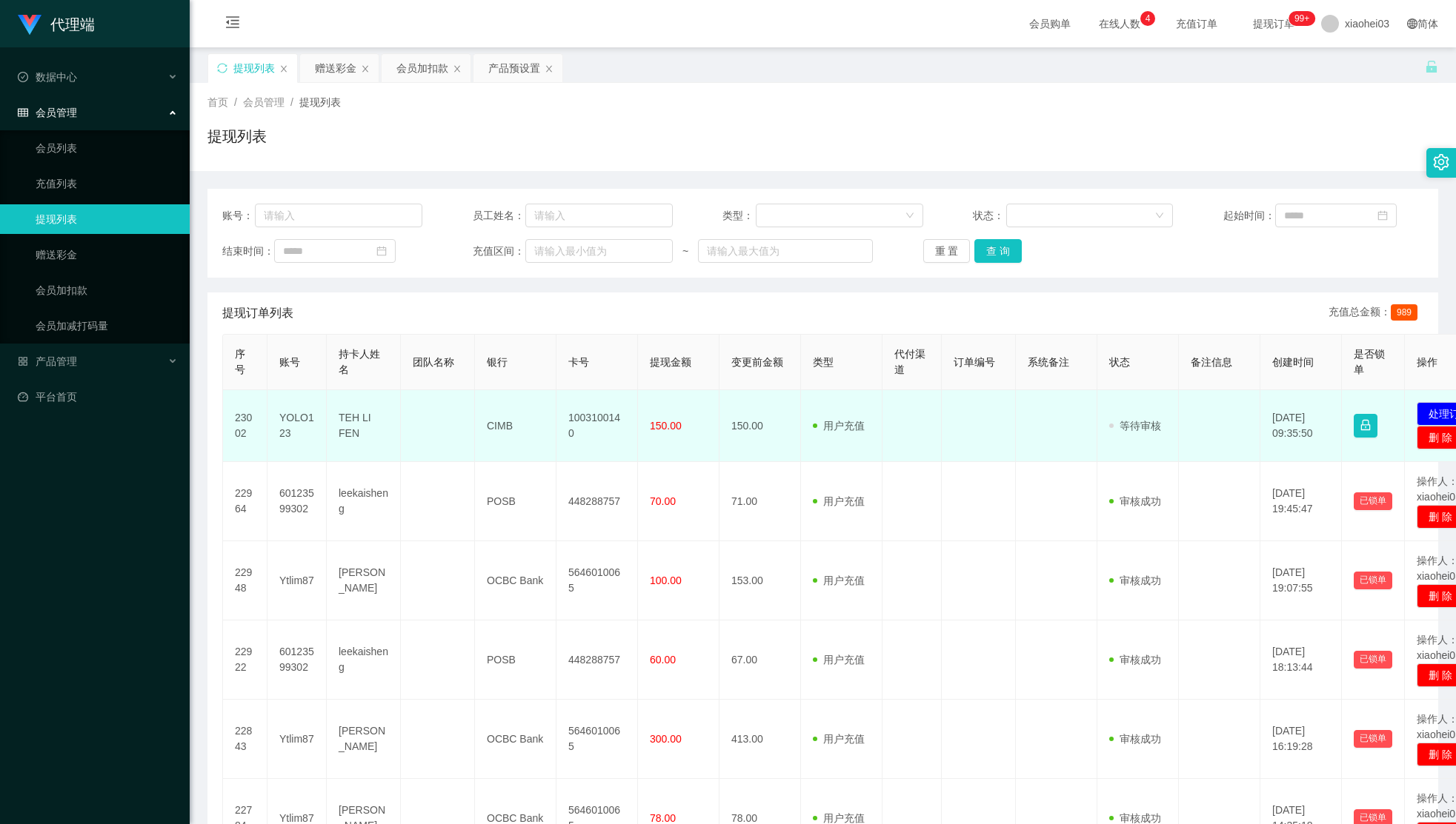
click at [666, 426] on span "150.00" at bounding box center [666, 425] width 32 height 12
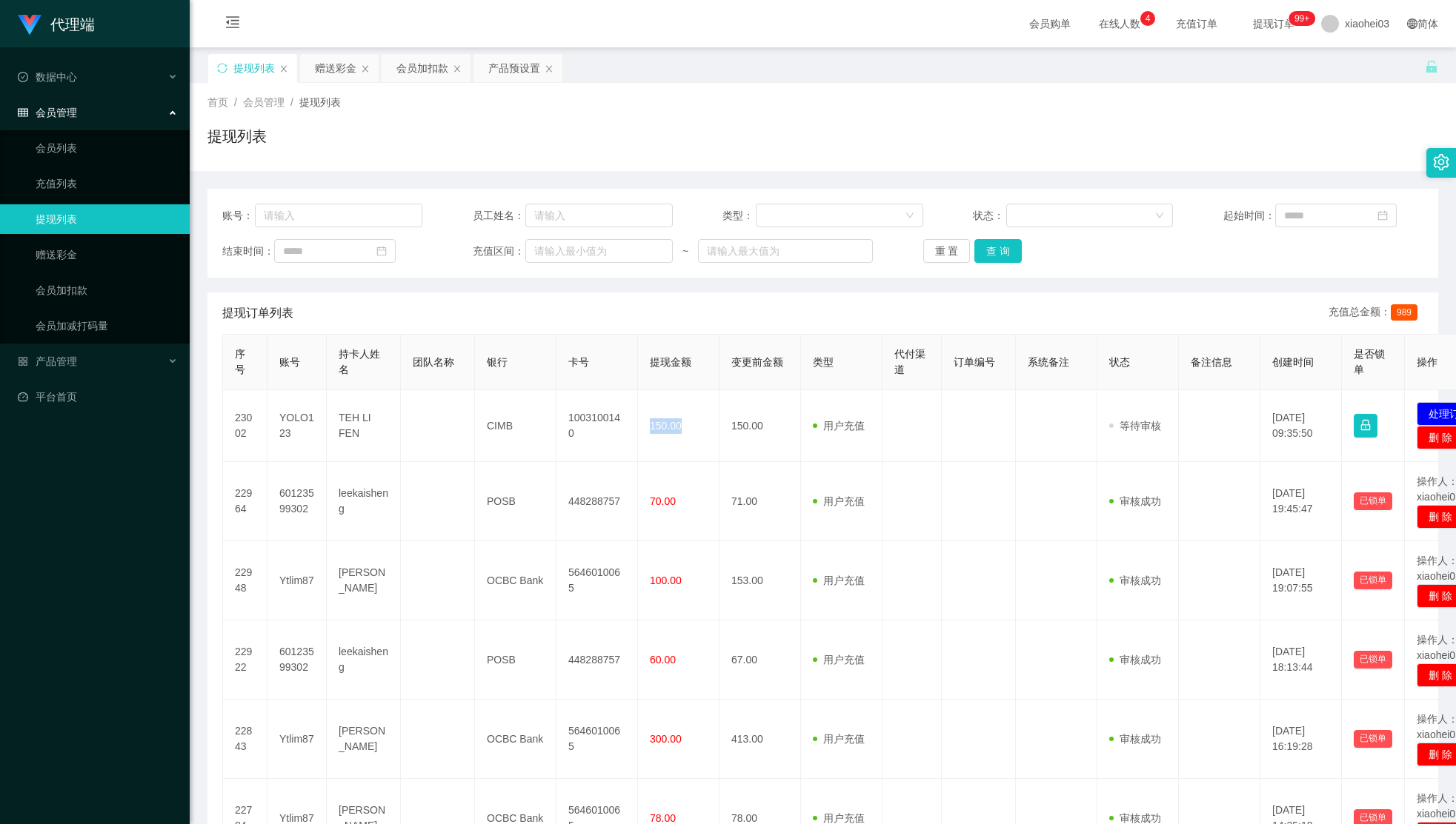
copy span "150.00"
click at [426, 58] on div "会员加扣款" at bounding box center [423, 68] width 52 height 28
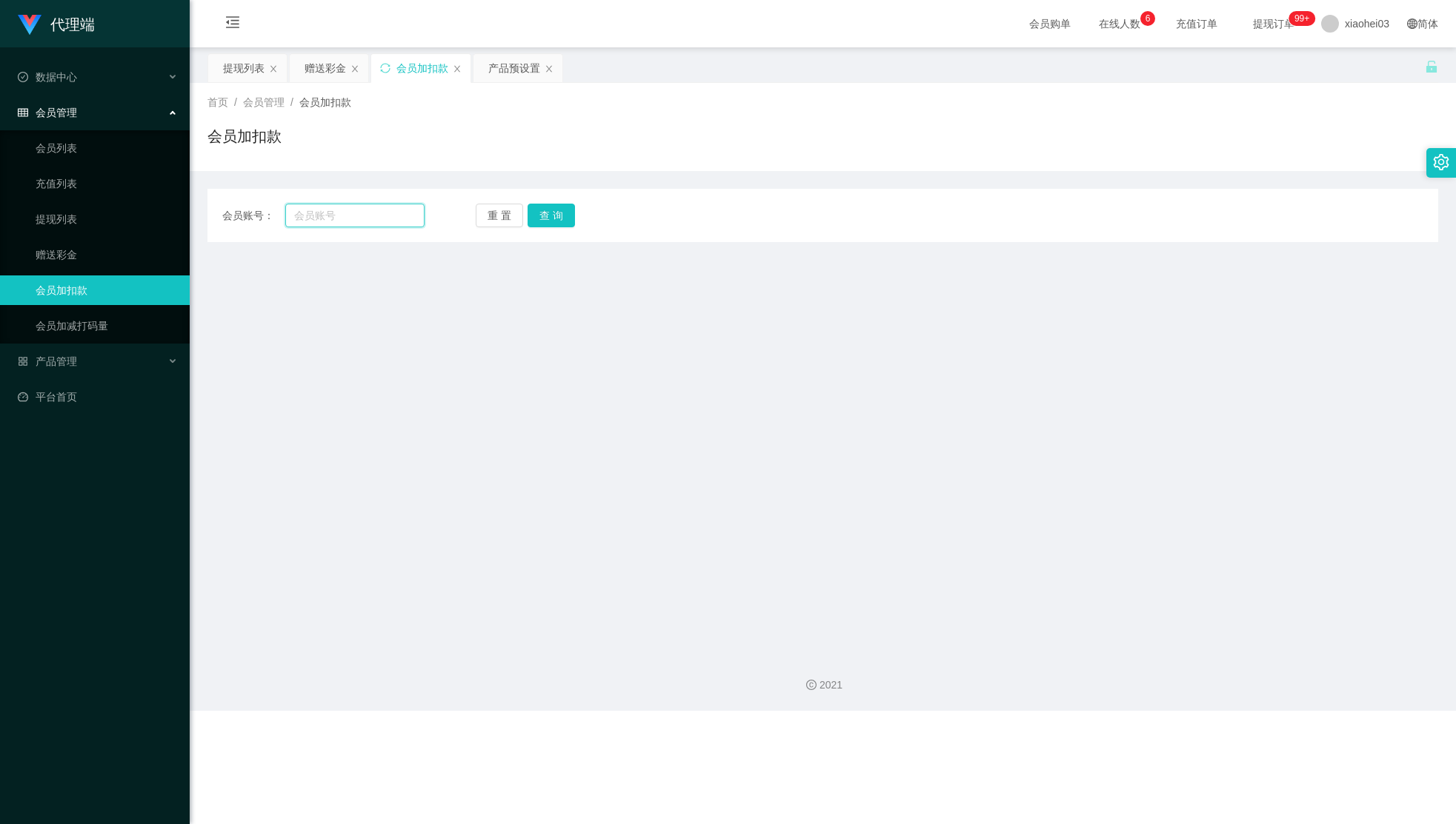
click at [368, 216] on input "text" at bounding box center [354, 216] width 139 height 24
paste input "123yy"
type input "123yy"
click at [543, 219] on button "查 询" at bounding box center [551, 216] width 47 height 24
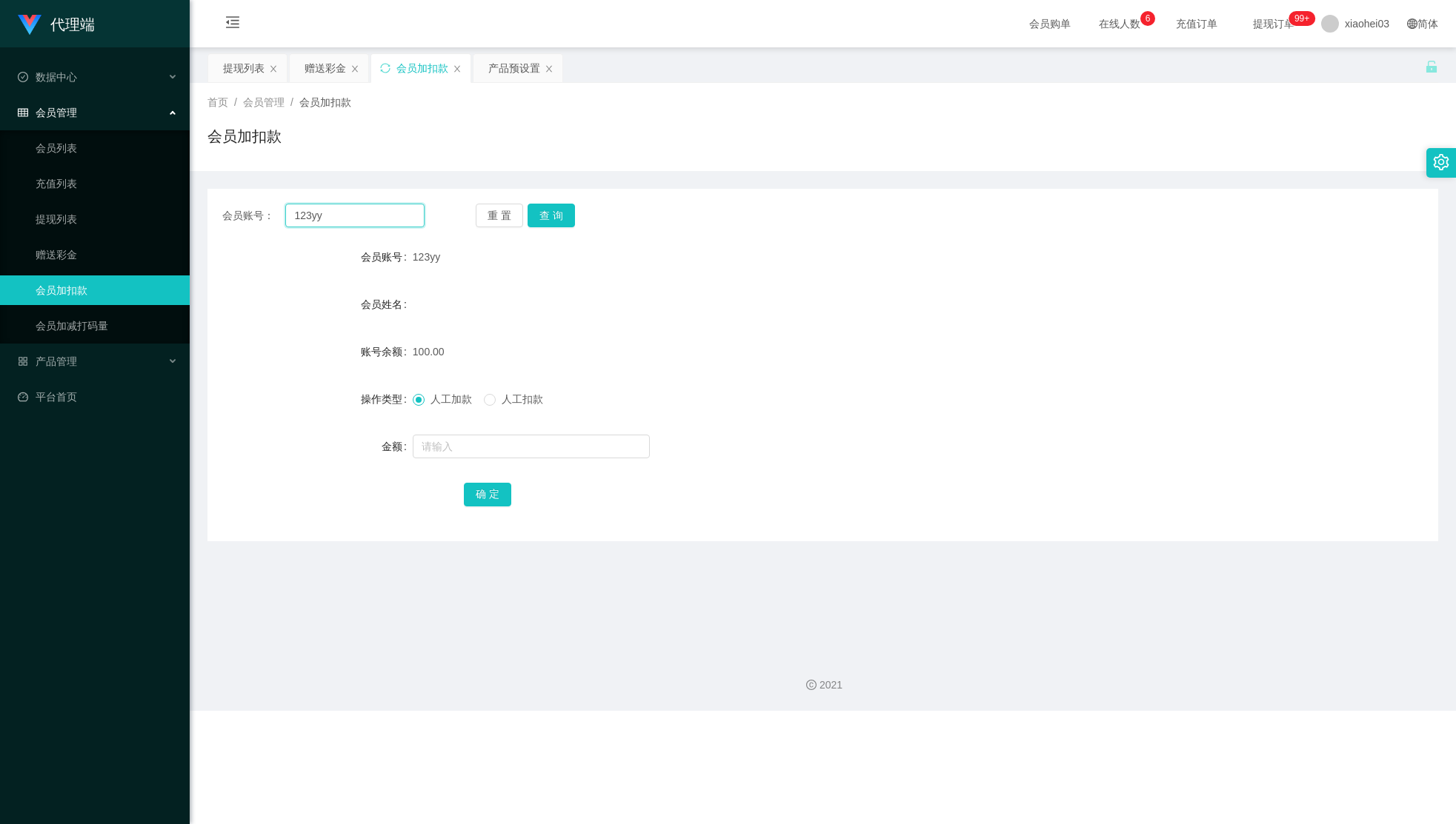
drag, startPoint x: 369, startPoint y: 212, endPoint x: 241, endPoint y: 207, distance: 128.1
click at [241, 207] on div "会员账号： 123yy" at bounding box center [323, 216] width 202 height 24
click at [89, 348] on div "产品管理" at bounding box center [95, 362] width 190 height 30
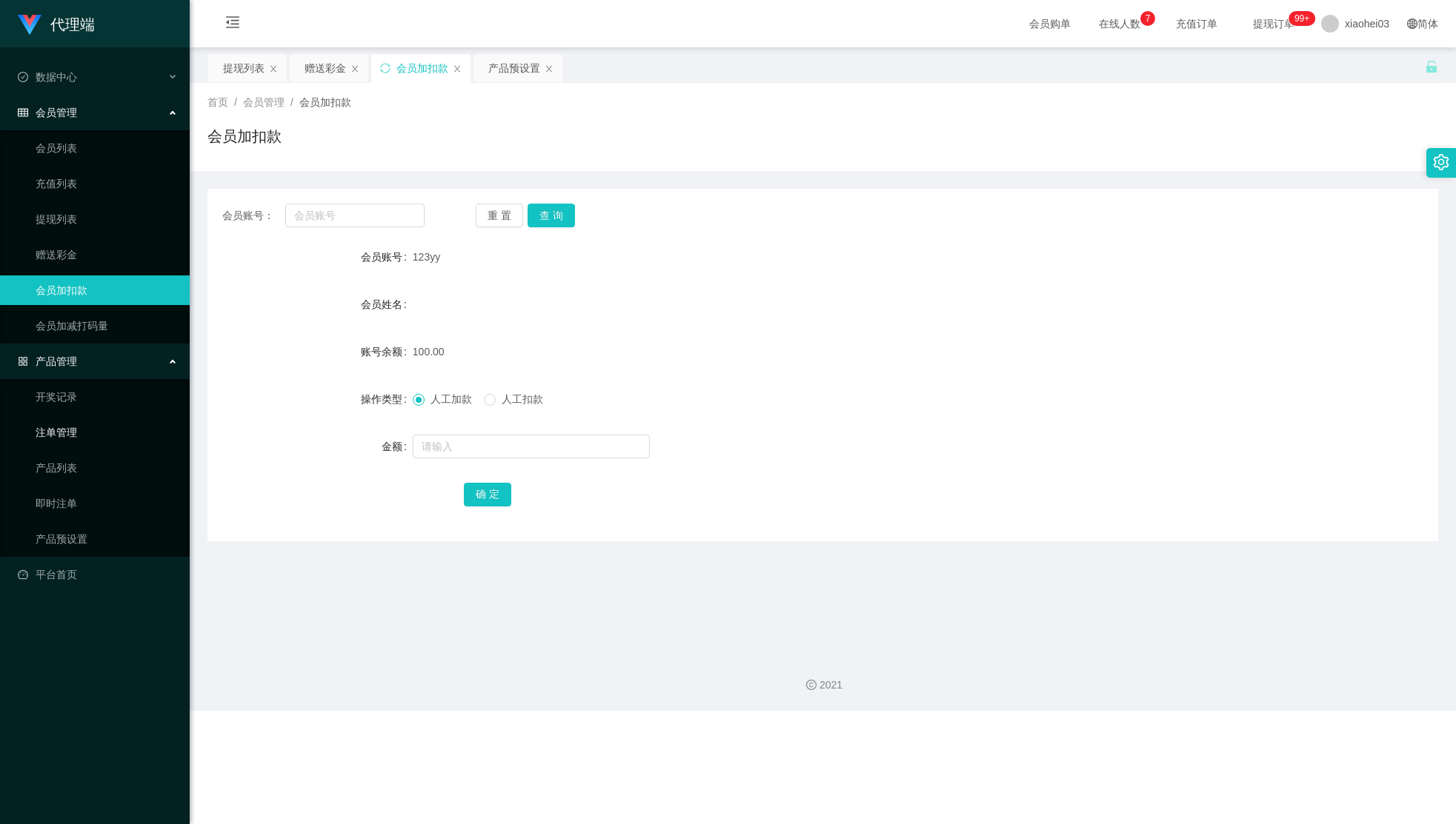
click at [114, 419] on link "注单管理" at bounding box center [107, 432] width 142 height 30
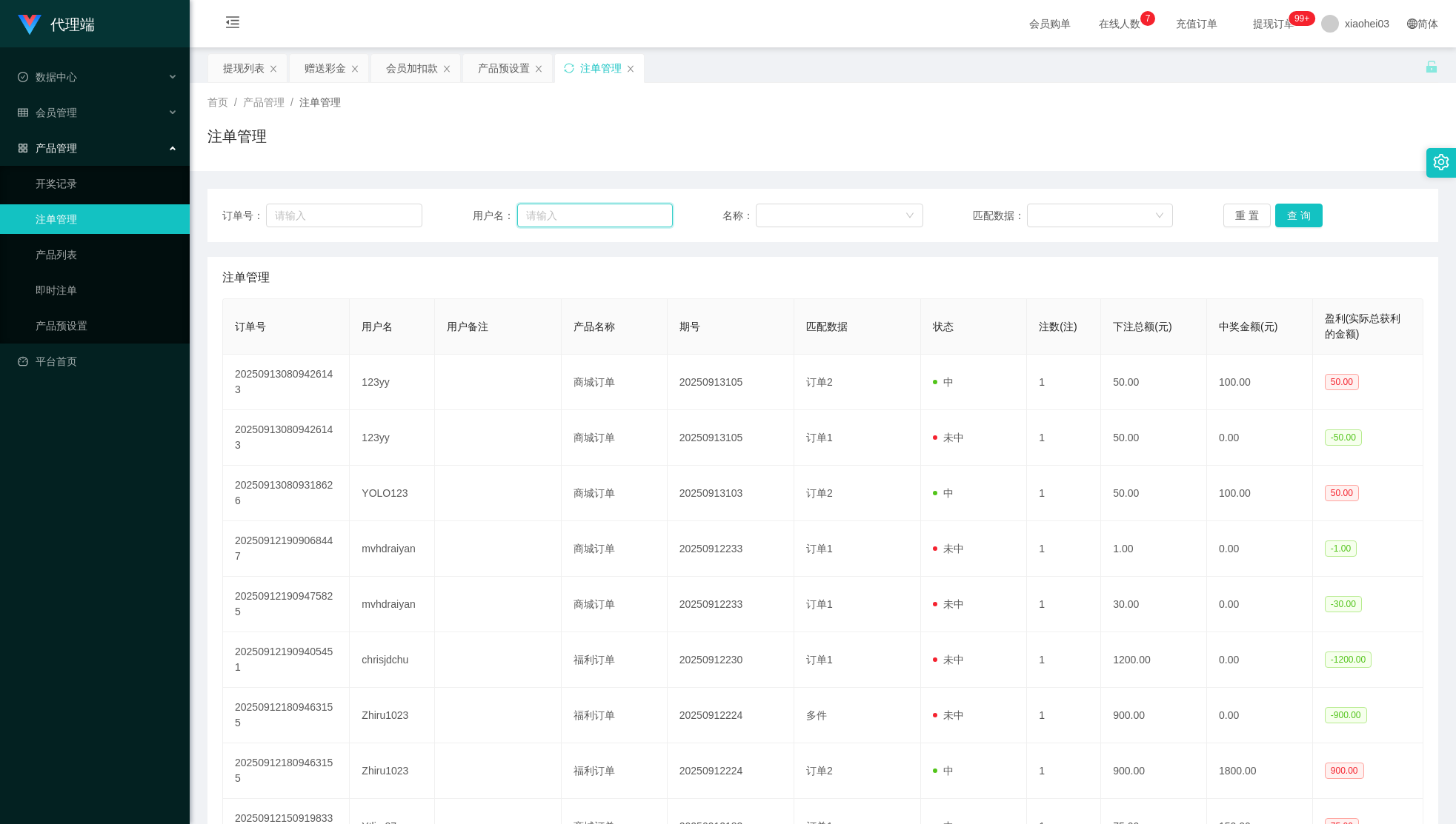
click at [569, 222] on input "text" at bounding box center [595, 216] width 156 height 24
paste input "123yy"
type input "123yy"
click at [1311, 205] on button "查 询" at bounding box center [1298, 216] width 47 height 24
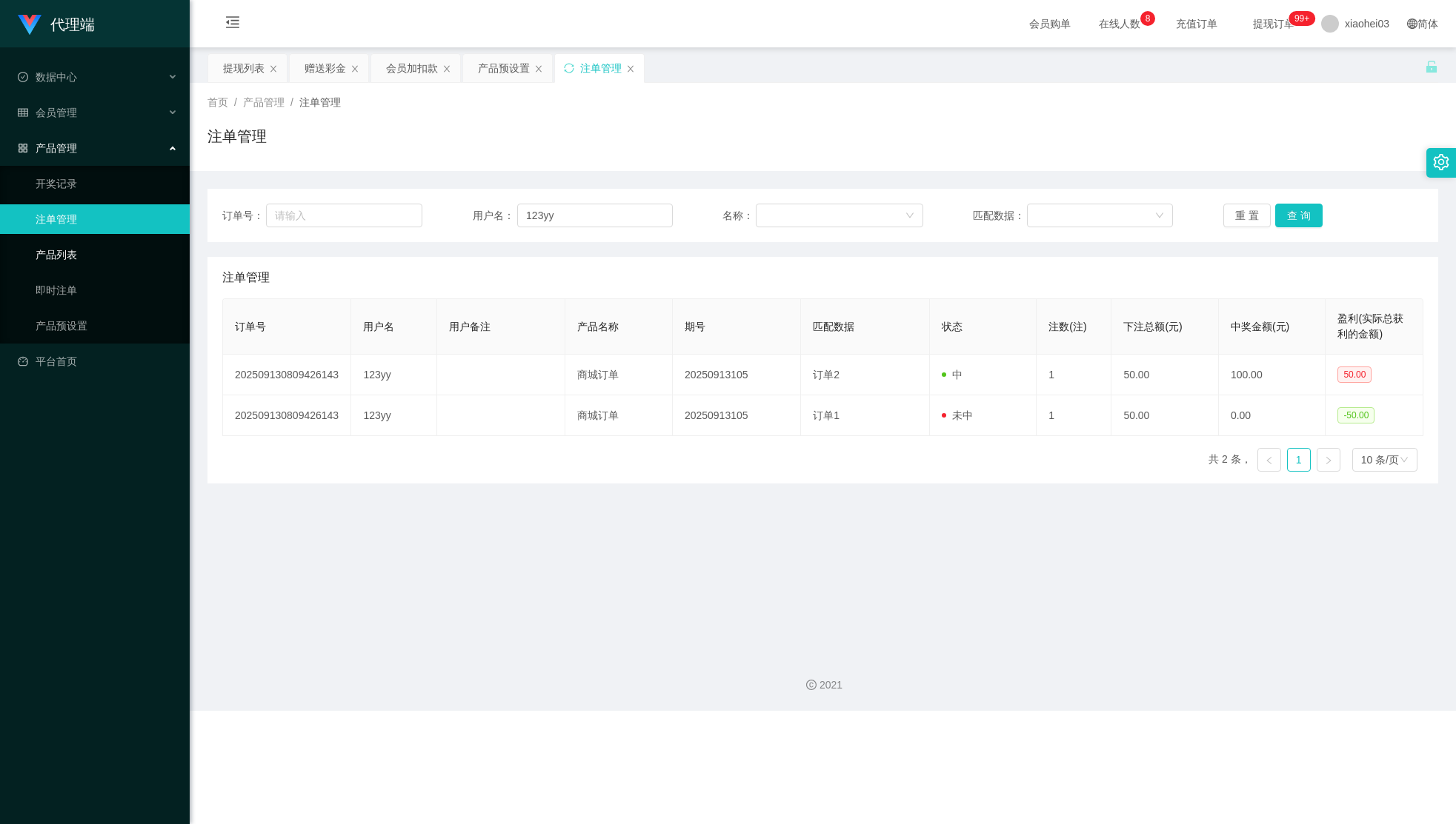
click at [56, 254] on link "产品列表" at bounding box center [107, 255] width 142 height 30
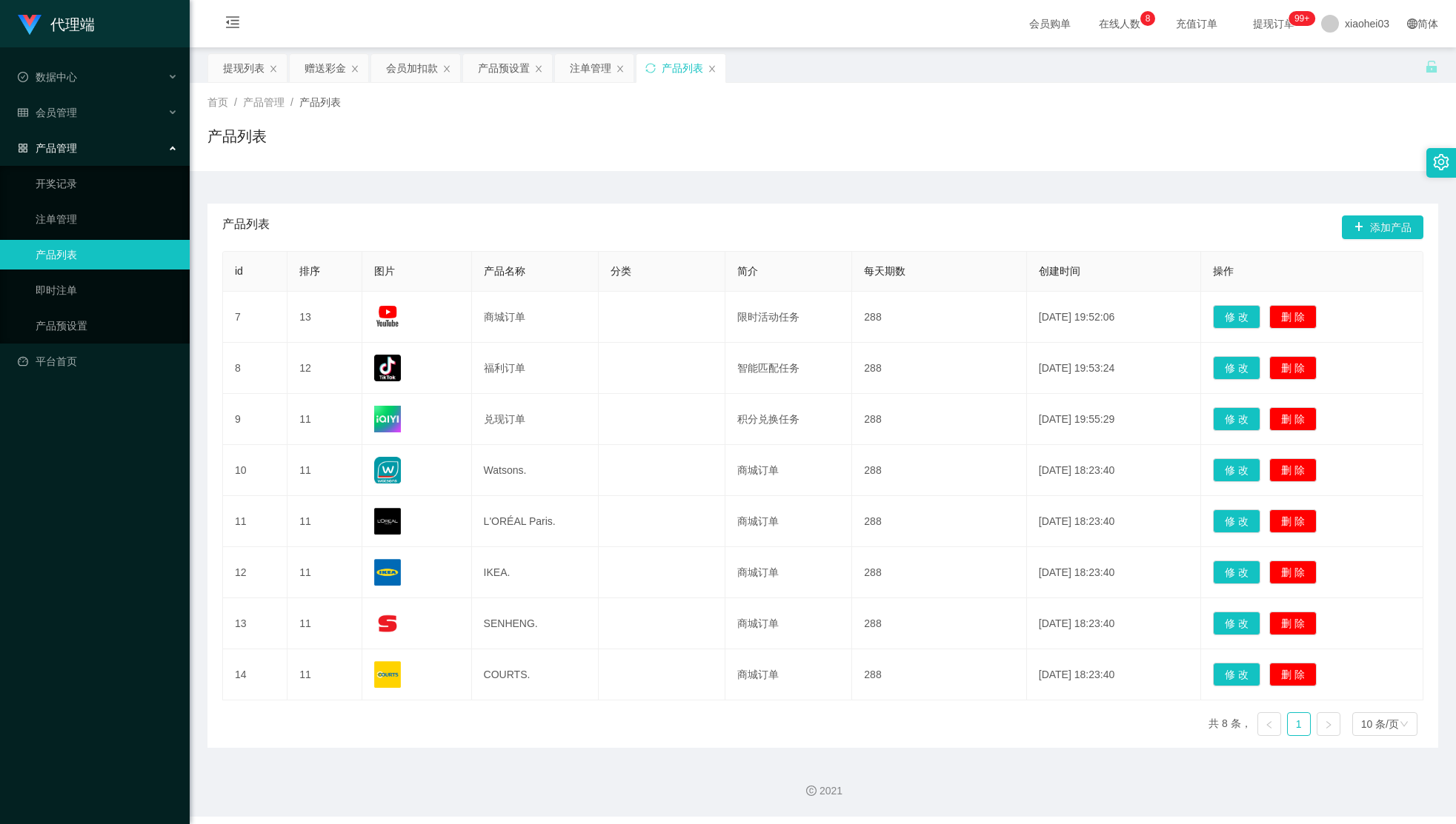
click at [113, 148] on div "产品管理" at bounding box center [95, 148] width 190 height 30
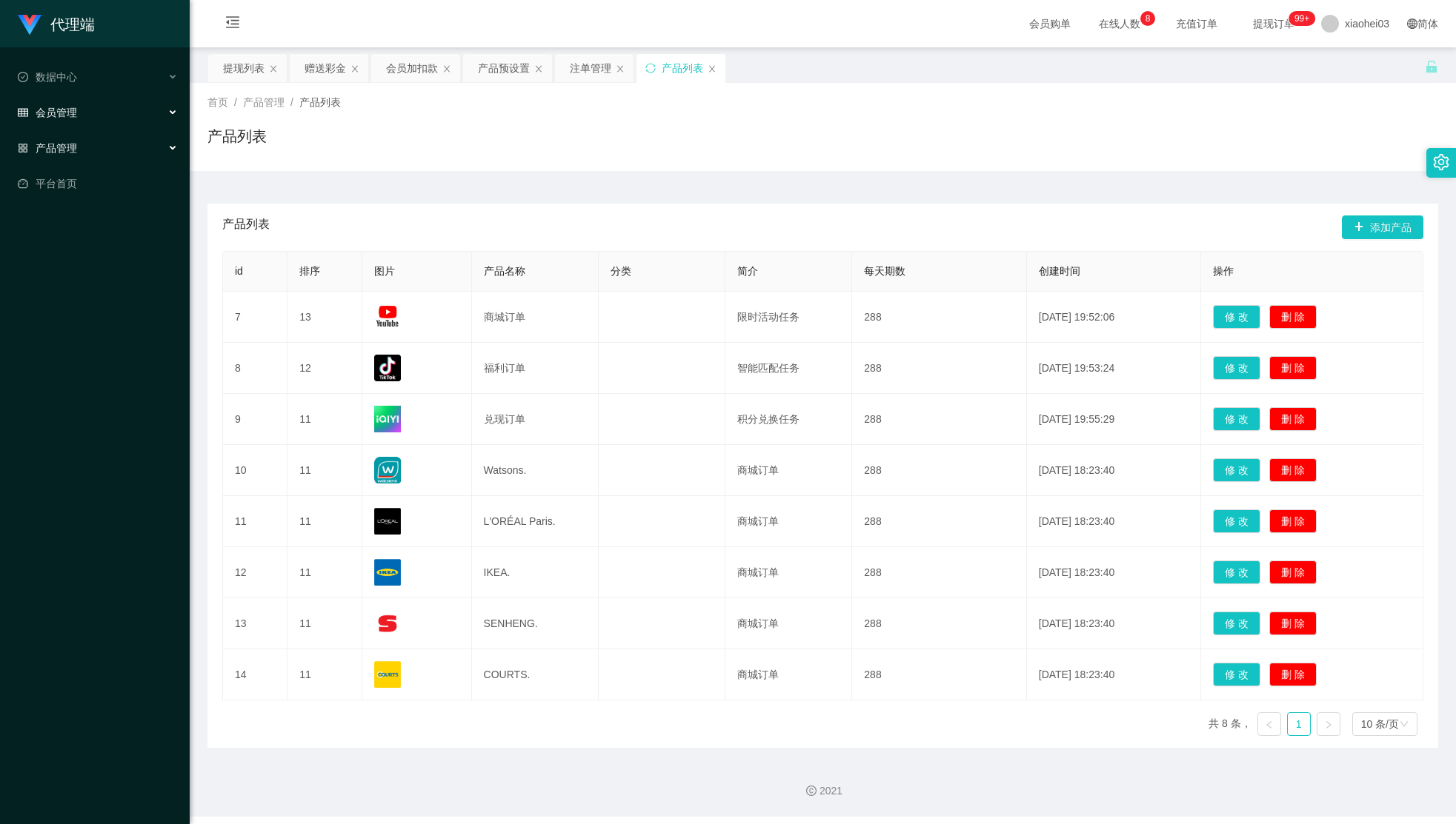
click at [132, 107] on div "会员管理" at bounding box center [95, 113] width 190 height 30
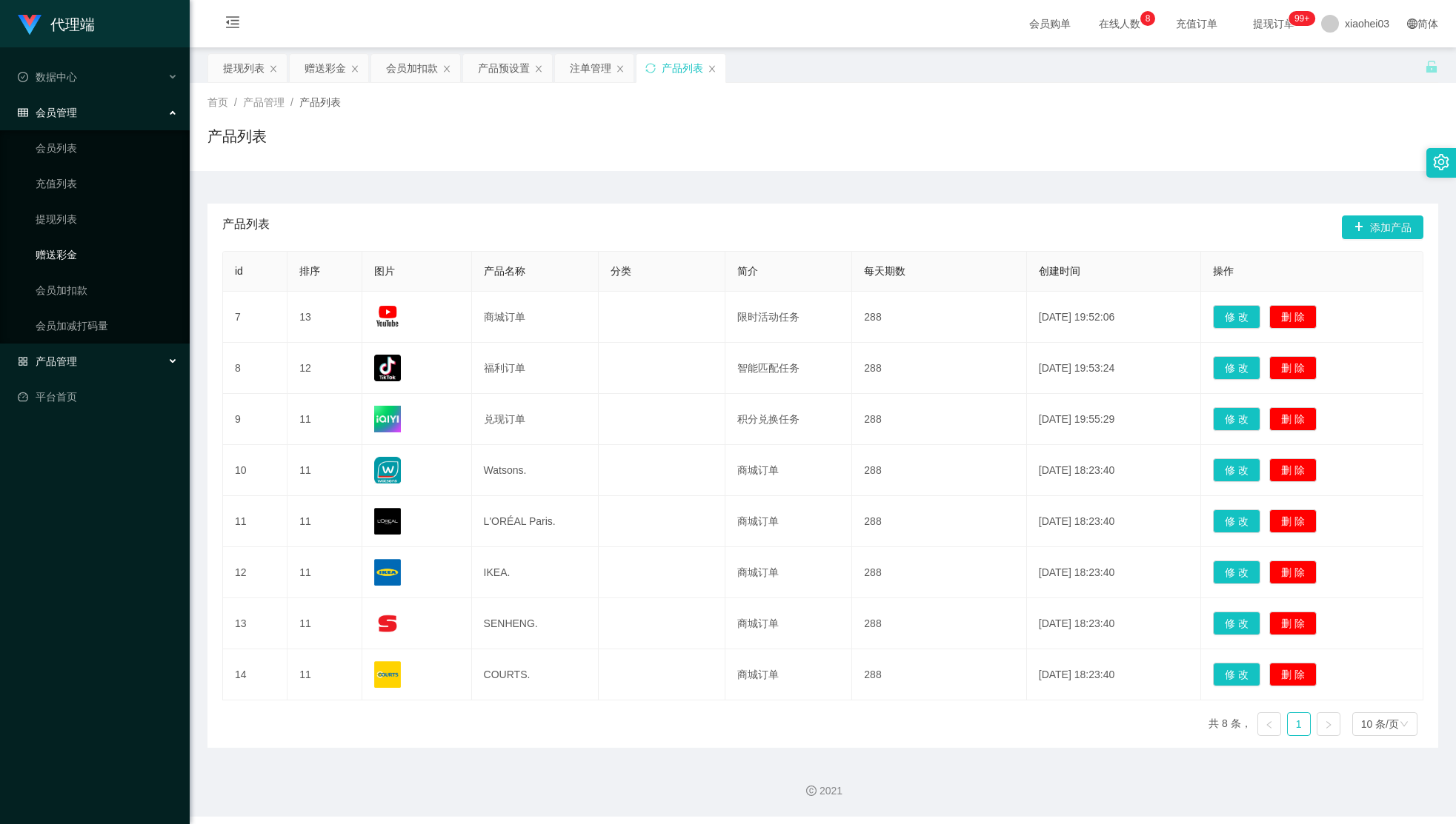
click at [87, 248] on link "赠送彩金" at bounding box center [107, 255] width 142 height 30
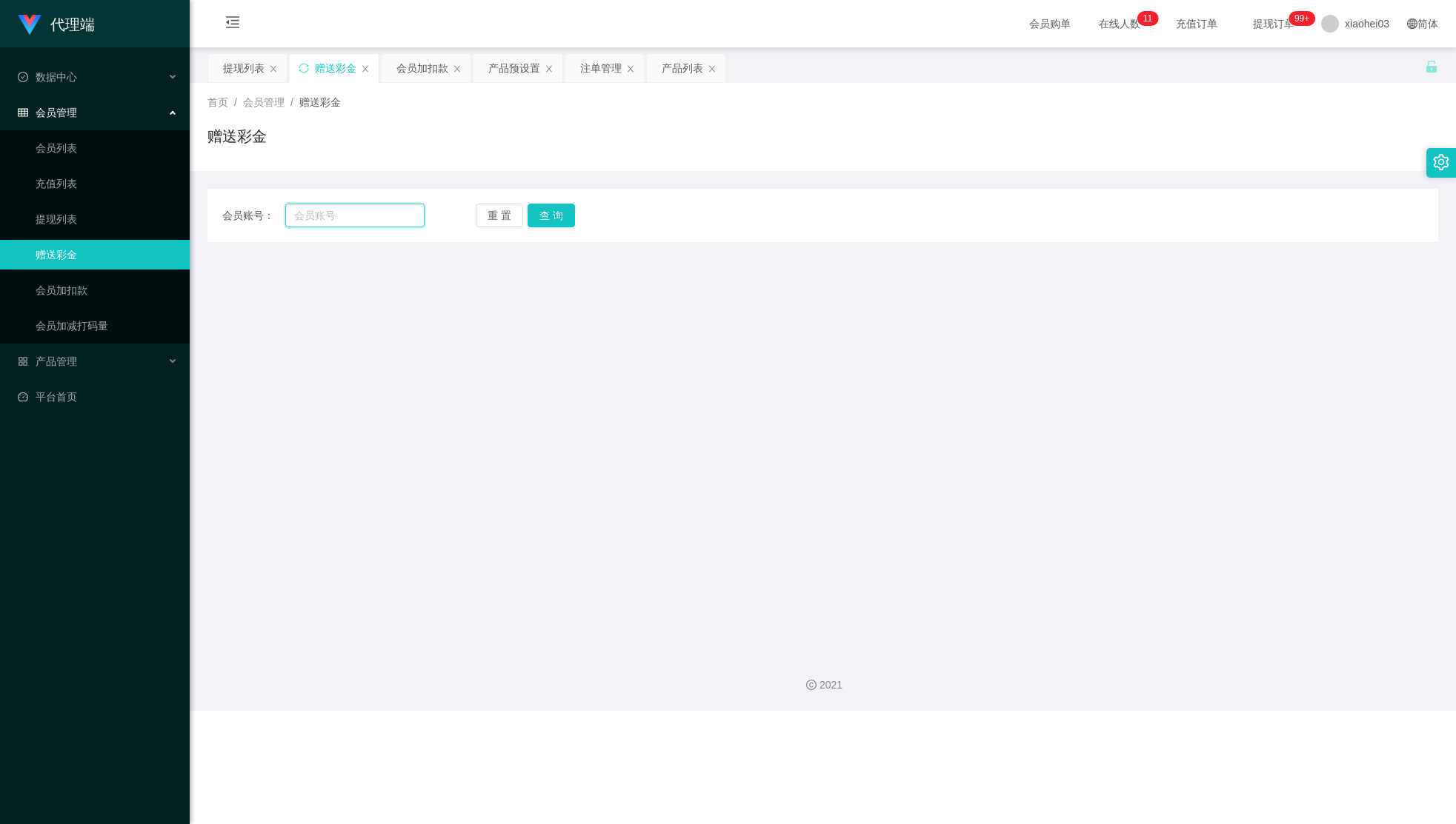
click at [360, 218] on input "text" at bounding box center [354, 216] width 139 height 24
paste input "123yy"
type input "123yy"
click at [545, 220] on button "查 询" at bounding box center [551, 216] width 47 height 24
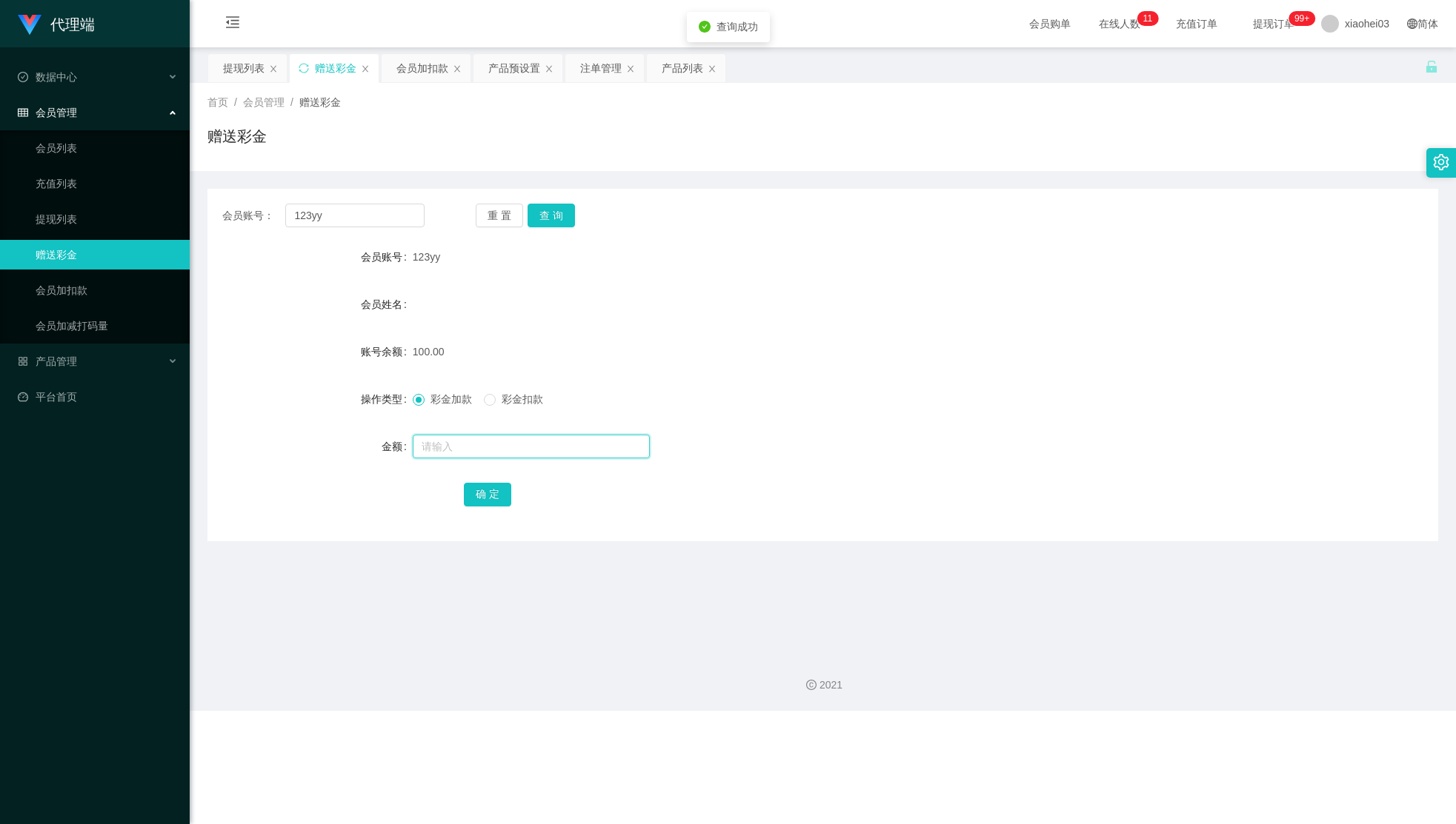
click at [535, 446] on input "text" at bounding box center [531, 446] width 237 height 24
type input "50"
click at [487, 502] on button "确 定" at bounding box center [487, 494] width 47 height 24
click at [978, 294] on div "会员姓名" at bounding box center [822, 305] width 1230 height 30
click at [497, 60] on div "产品预设置" at bounding box center [515, 68] width 52 height 28
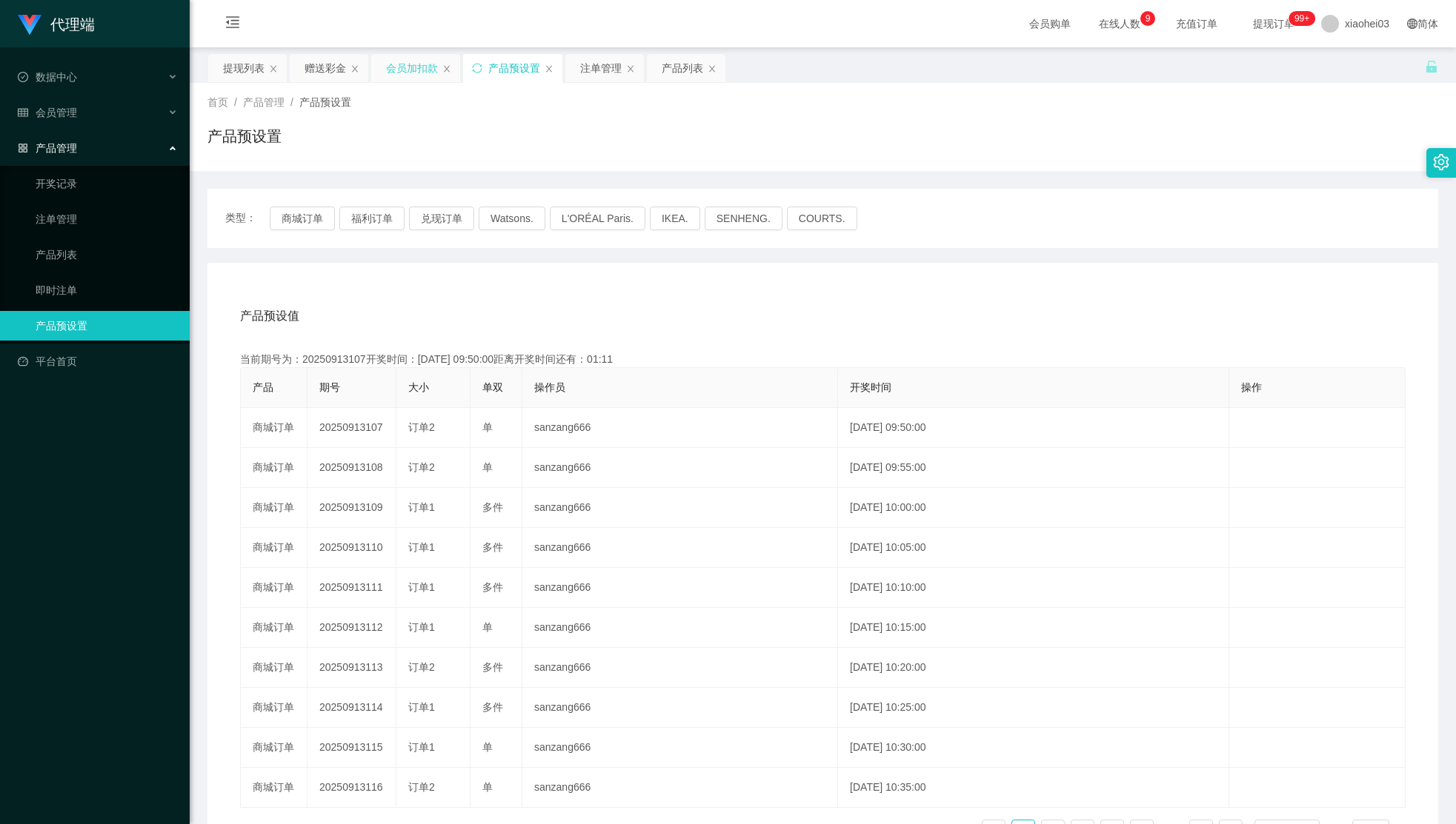
click at [428, 61] on div "会员加扣款" at bounding box center [412, 68] width 52 height 28
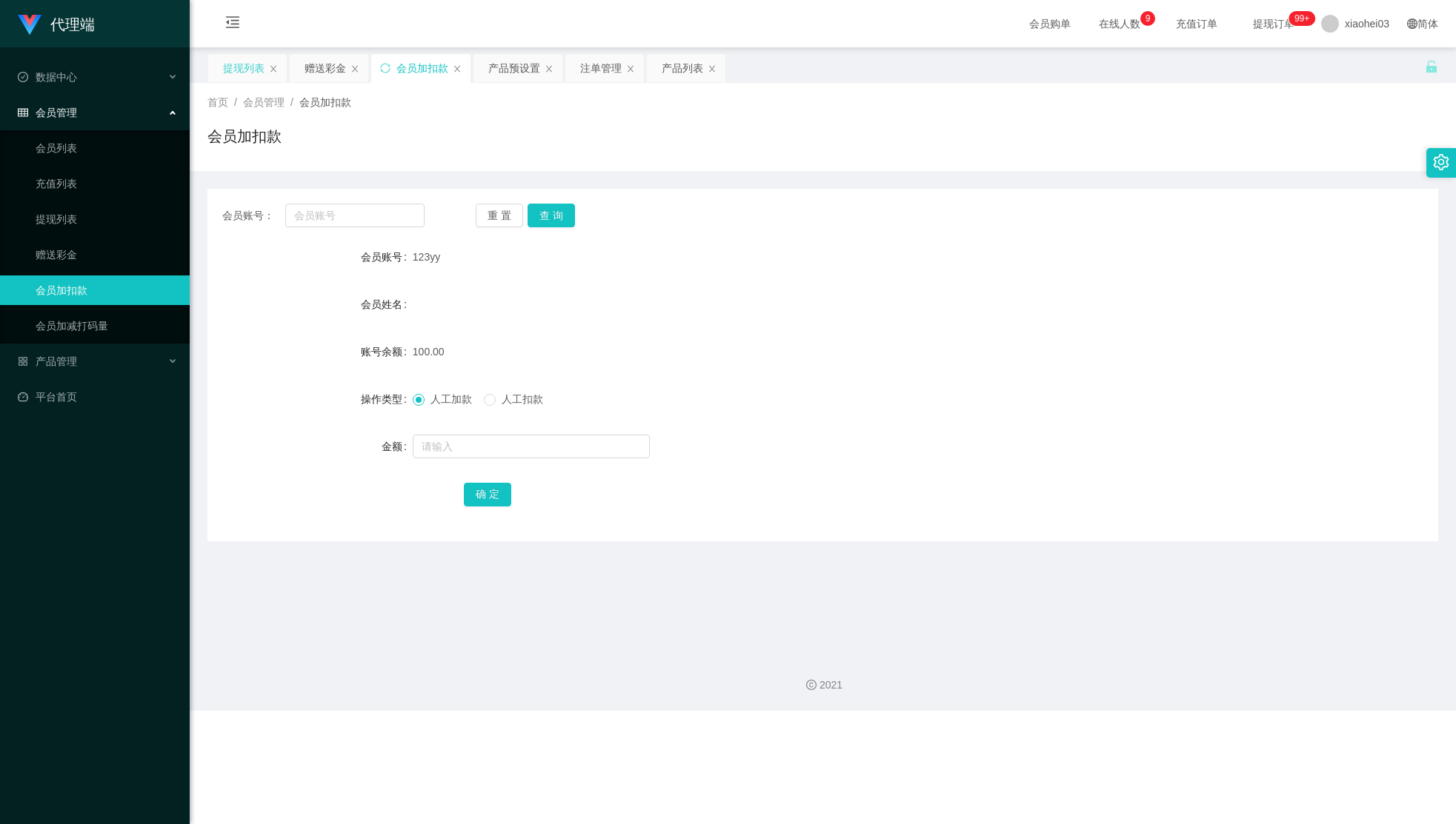
click at [239, 76] on div "提现列表" at bounding box center [244, 68] width 42 height 28
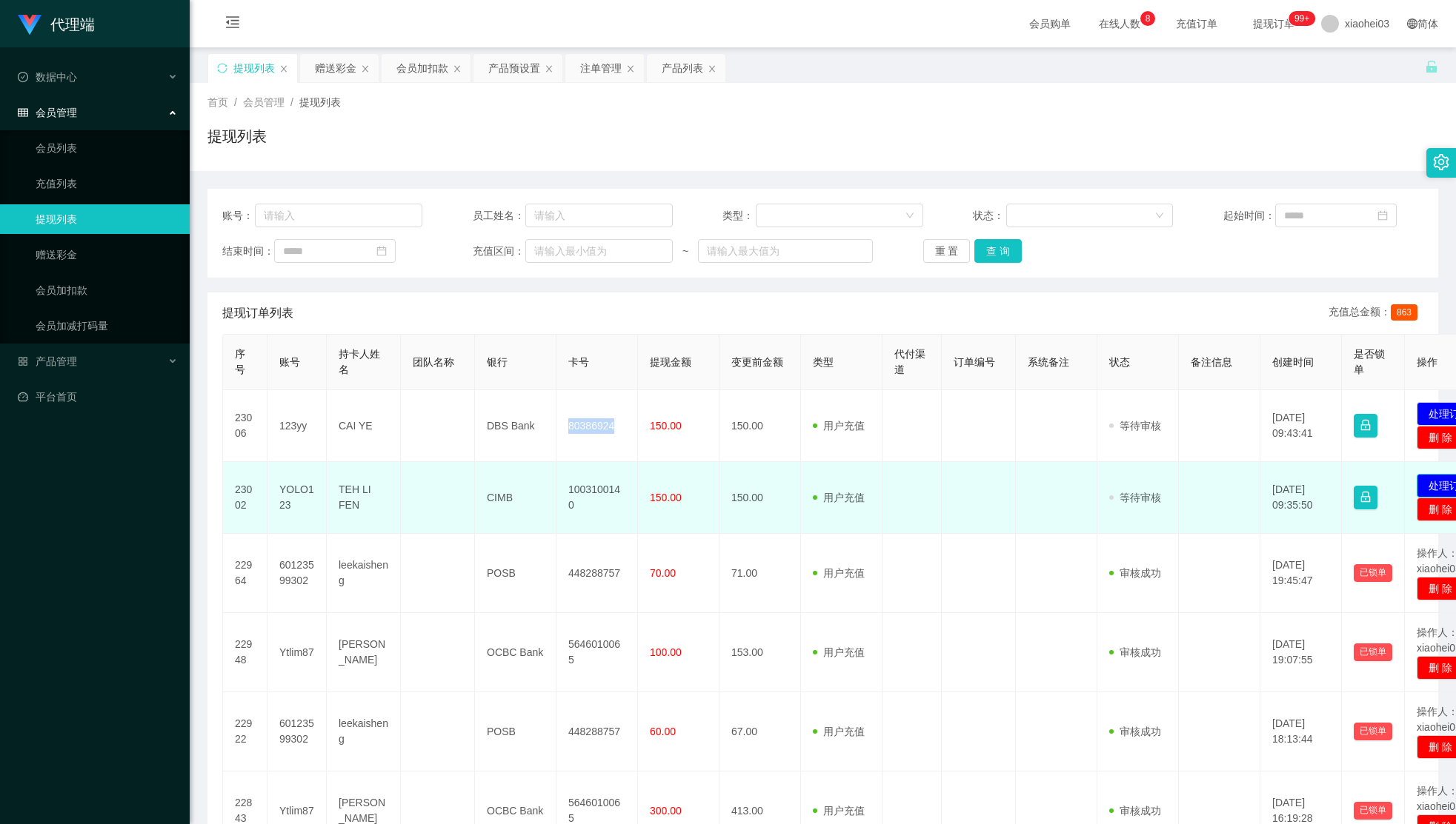
click at [1433, 482] on button "处理订单" at bounding box center [1448, 485] width 65 height 24
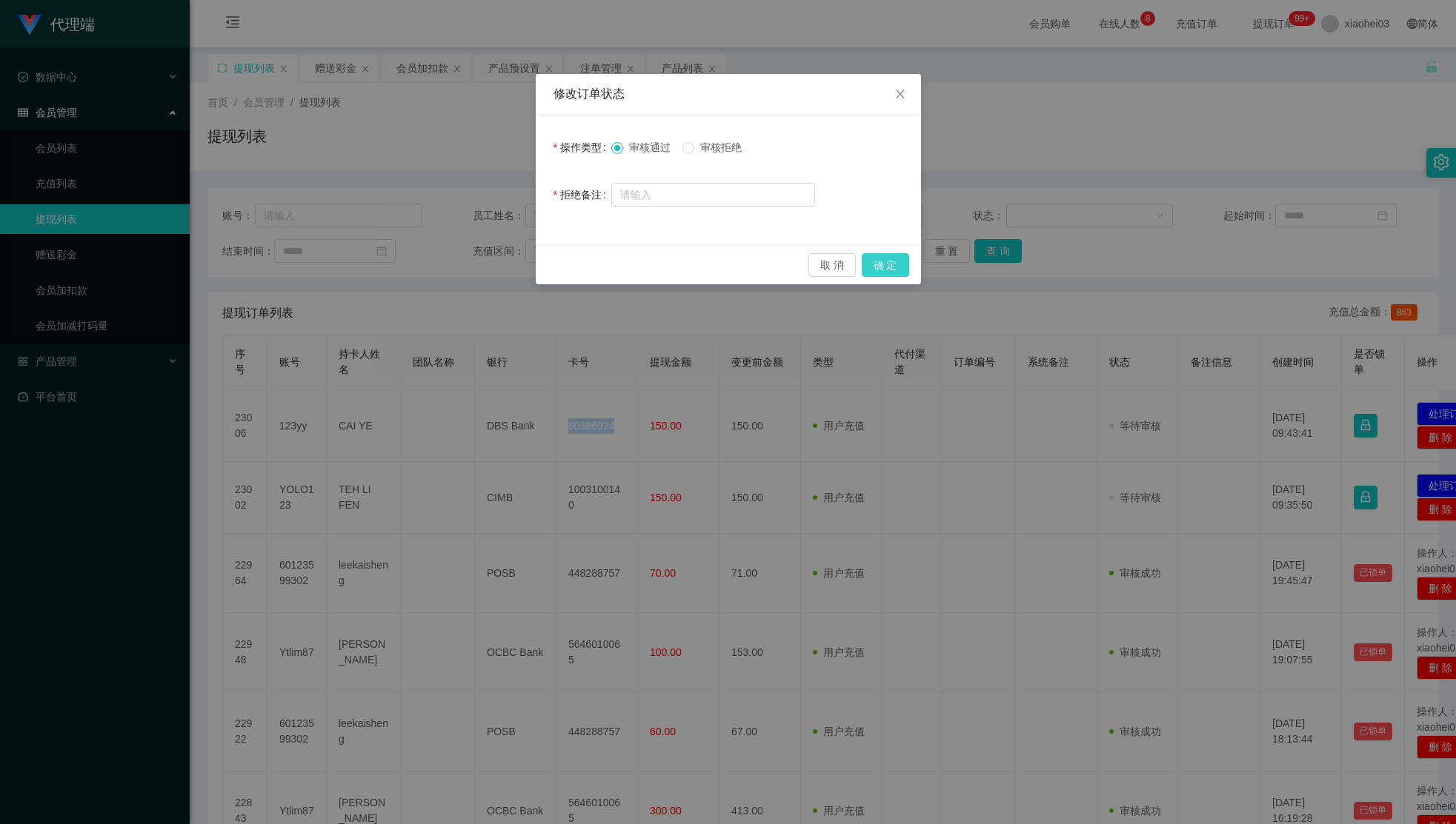
click at [889, 263] on button "确 定" at bounding box center [884, 266] width 47 height 24
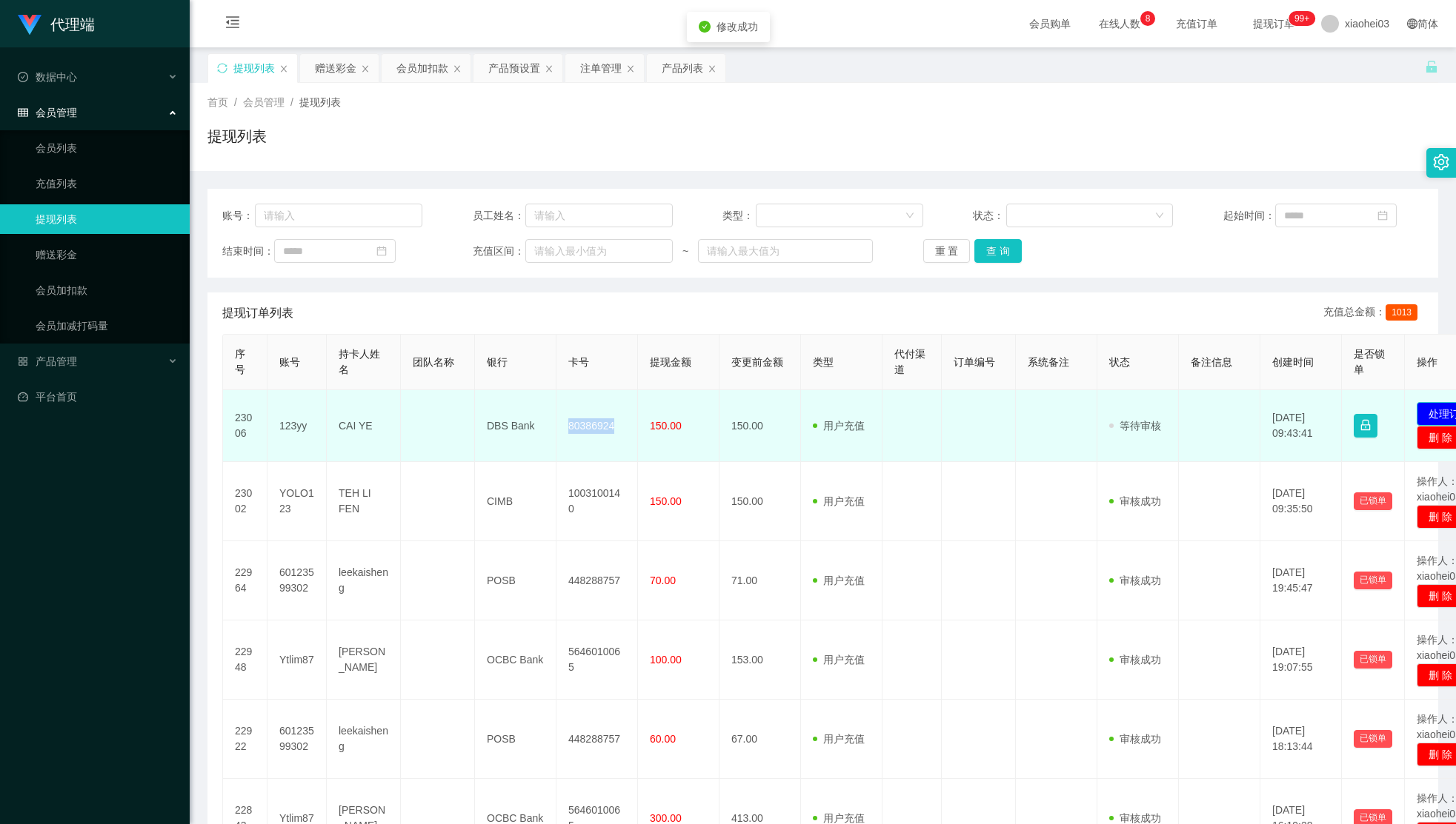
click at [1420, 409] on button "处理订单" at bounding box center [1448, 414] width 65 height 24
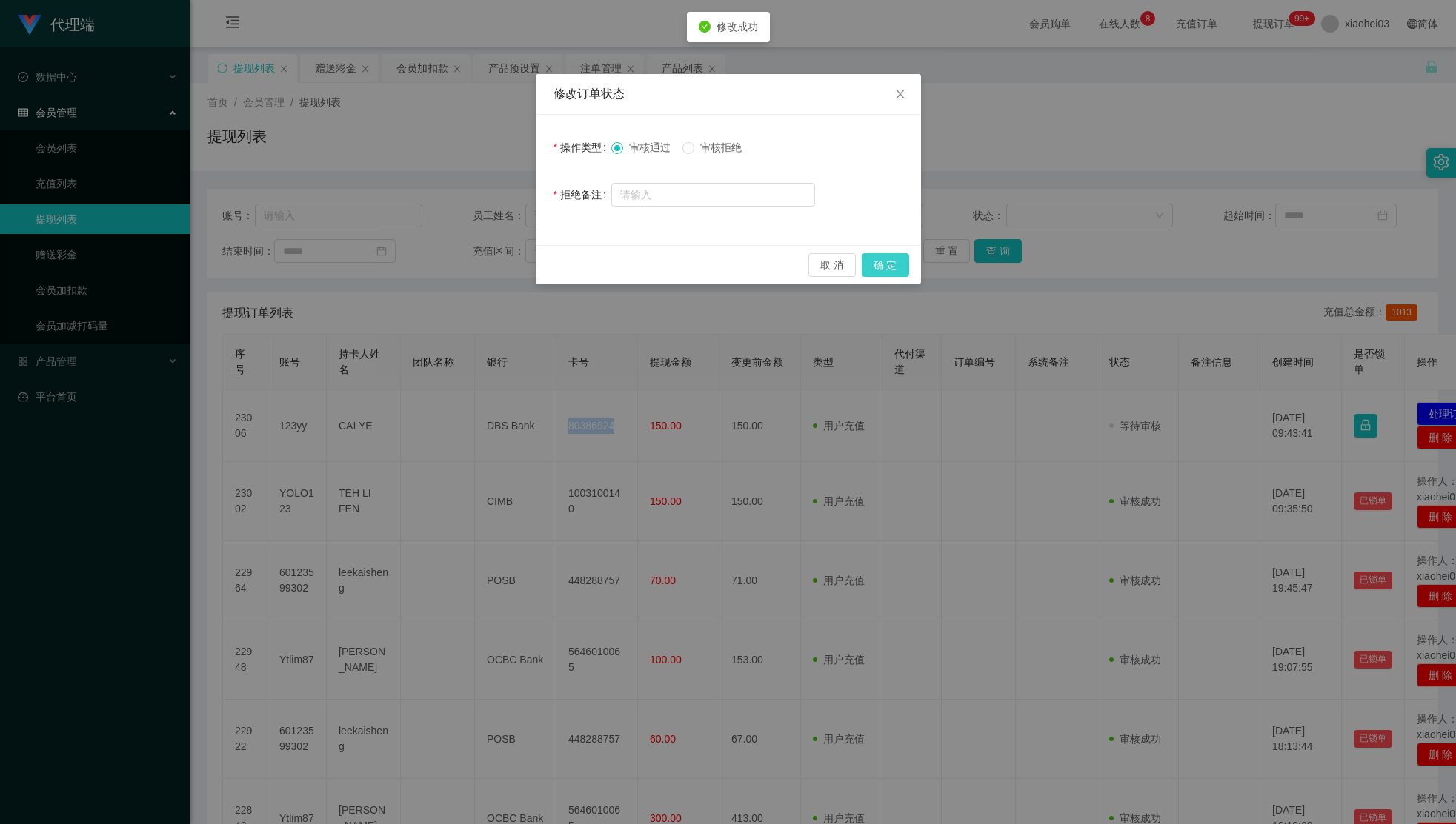
click at [865, 263] on button "确 定" at bounding box center [884, 266] width 47 height 24
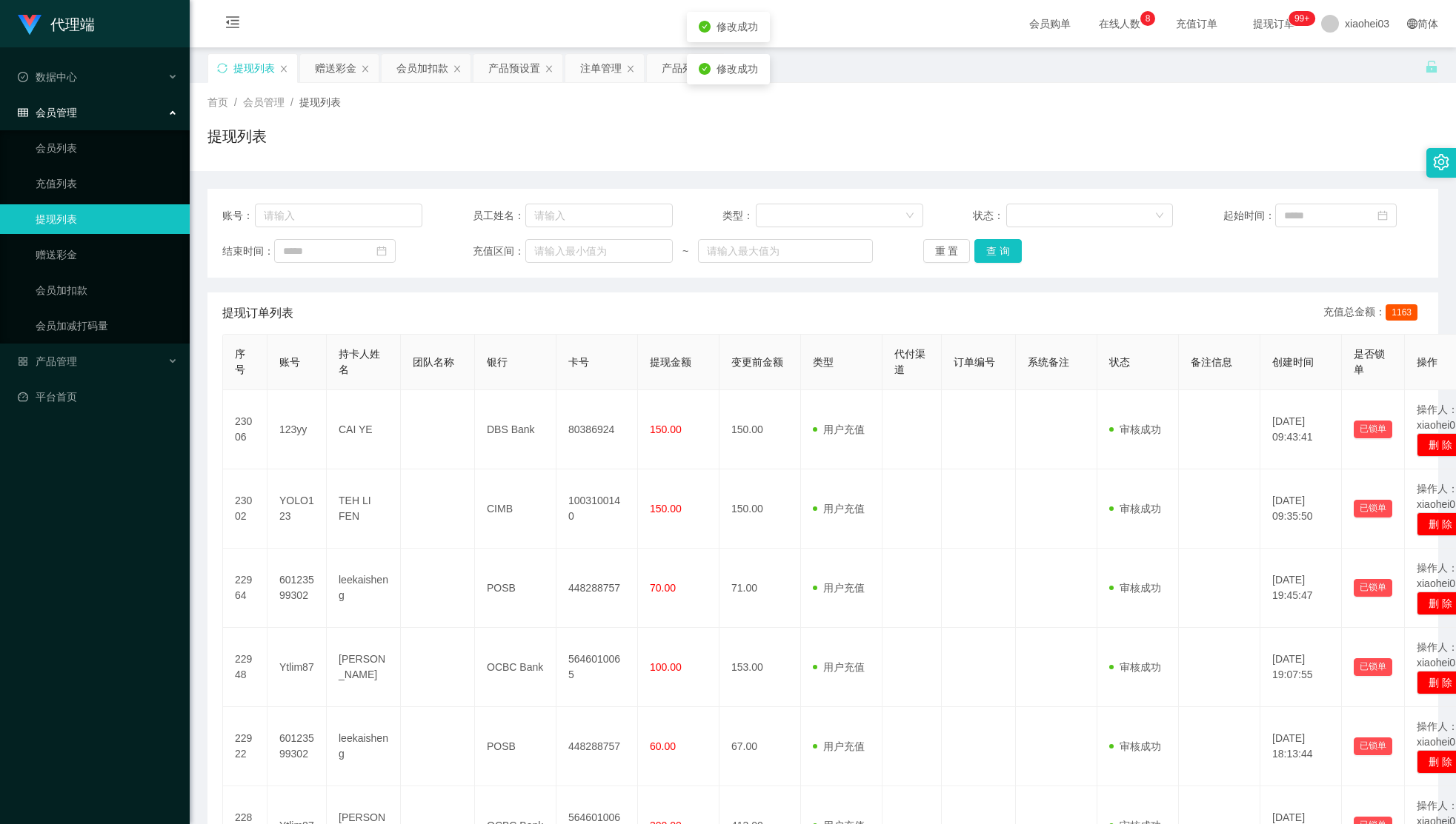
click at [1209, 254] on div "结束时间： 充值区间： ~ 重 置 查 询" at bounding box center [822, 251] width 1201 height 24
click at [420, 78] on div "会员加扣款" at bounding box center [423, 68] width 52 height 28
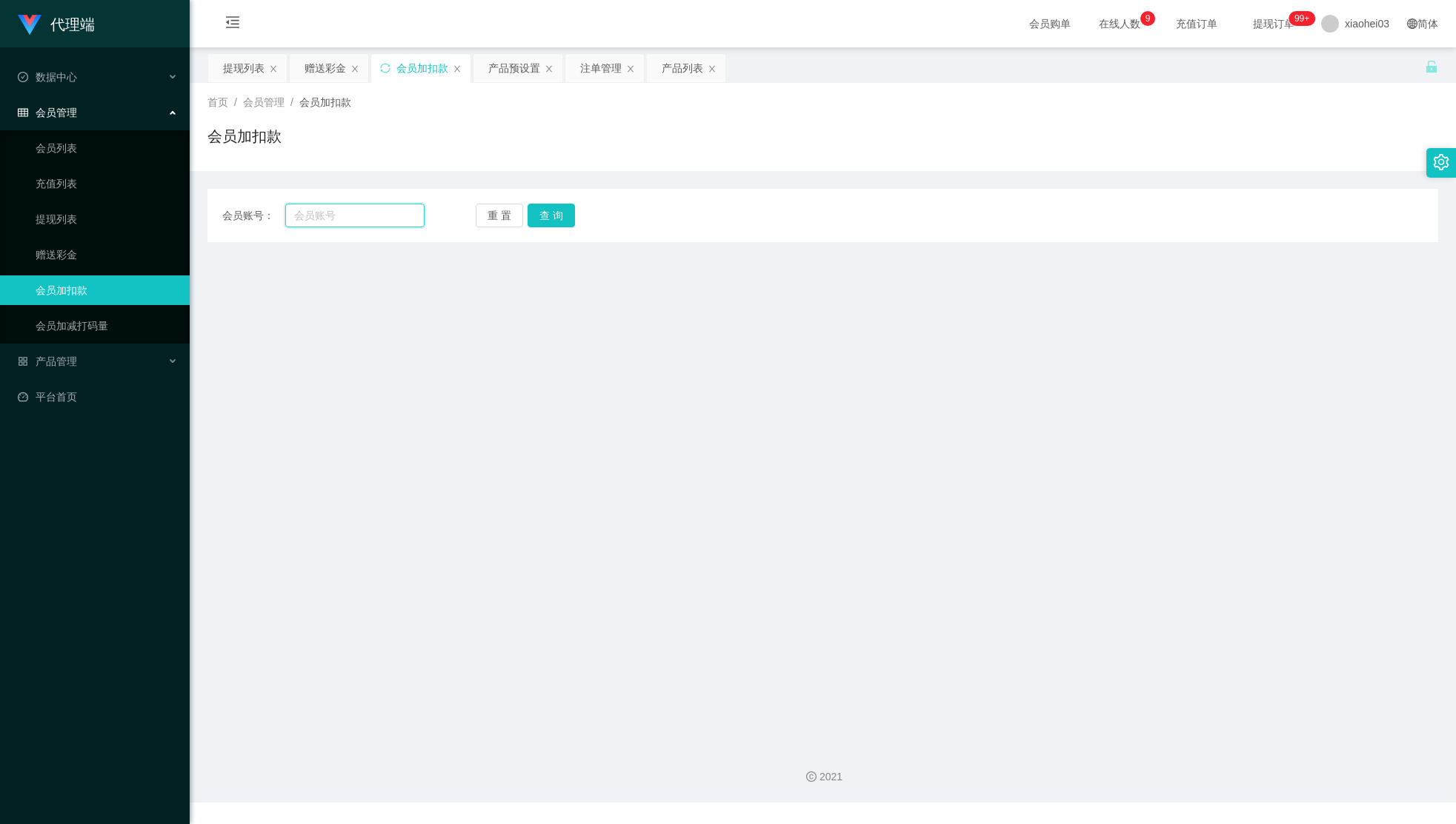
click at [352, 222] on input "text" at bounding box center [354, 216] width 139 height 24
paste input "YOLO123"
type input "YOLO123"
click at [548, 216] on button "查 询" at bounding box center [551, 216] width 47 height 24
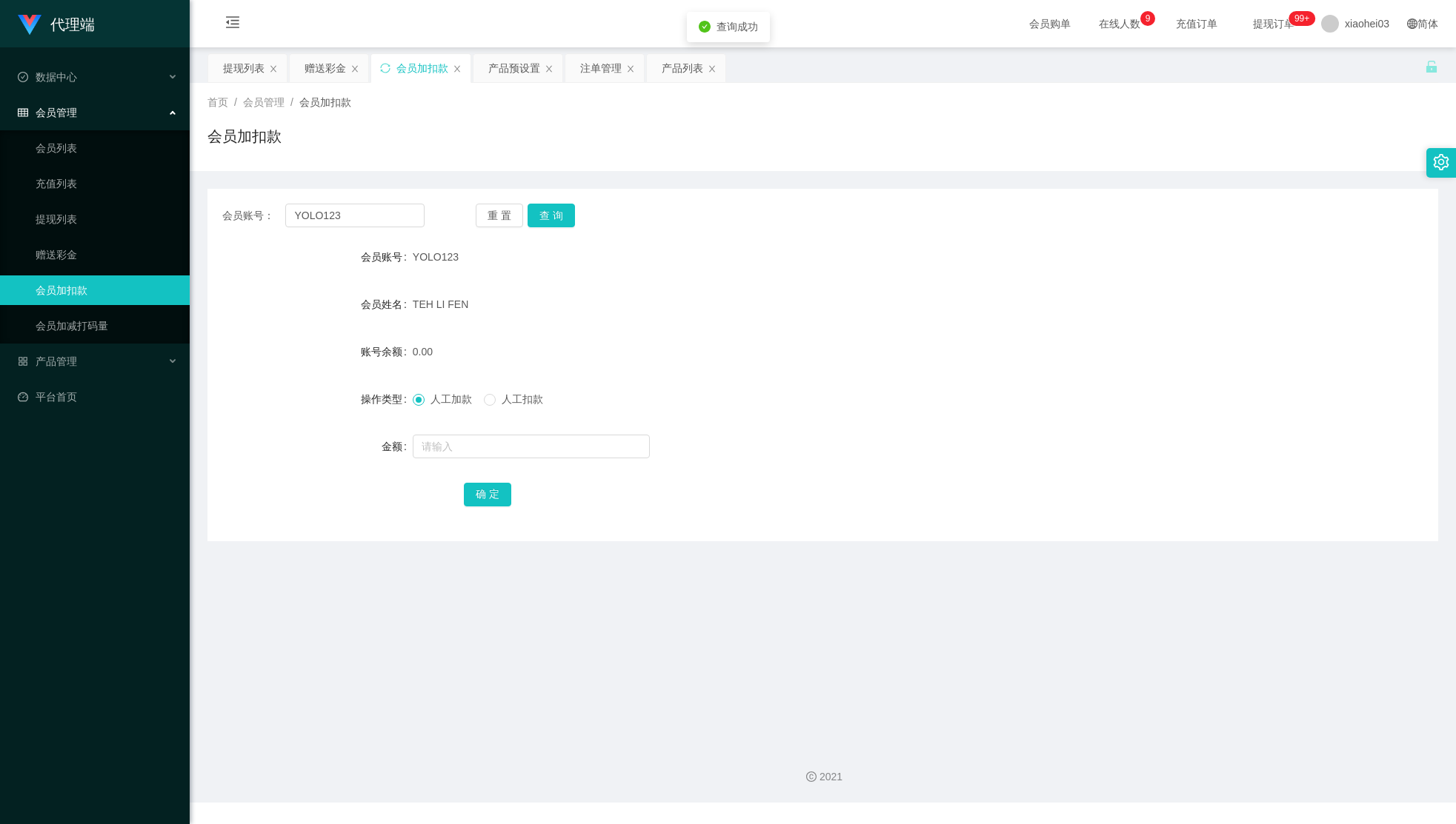
drag, startPoint x: 470, startPoint y: 480, endPoint x: 535, endPoint y: 458, distance: 68.6
click at [494, 475] on form "会员账号 YOLO123 会员姓名 TEH LI FEN 账号余额 0.00 操作类型 人工加款 人工扣款 金额 确 定" at bounding box center [822, 375] width 1230 height 267
click at [535, 458] on div at bounding box center [771, 446] width 718 height 30
click at [543, 447] on input "text" at bounding box center [531, 446] width 237 height 24
type input "60"
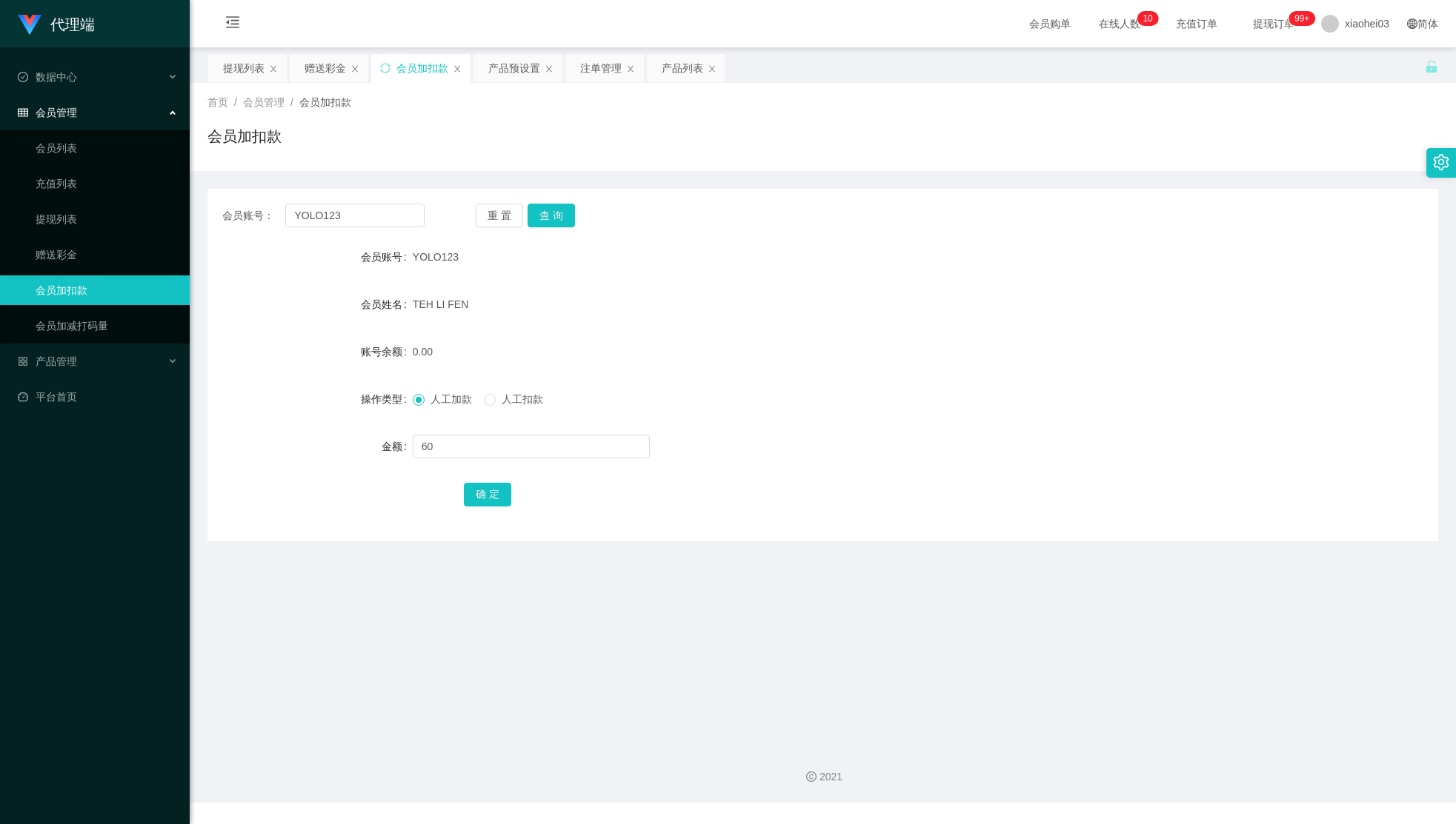
click at [1176, 688] on main "关闭左侧 关闭右侧 关闭其它 刷新页面 提现列表 赠送彩金 会员加扣款 产品预设置 注单管理 产品列表 首页 / 会员管理 / 会员加扣款 / 会员加扣款 会…" at bounding box center [822, 390] width 1266 height 686
click at [554, 449] on input "60" at bounding box center [531, 446] width 237 height 24
drag, startPoint x: 554, startPoint y: 449, endPoint x: 153, endPoint y: 422, distance: 401.9
click at [192, 422] on main "关闭左侧 关闭右侧 关闭其它 刷新页面 提现列表 赠送彩金 会员加扣款 产品预设置 注单管理 产品列表 首页 / 会员管理 / 会员加扣款 / 会员加扣款 会…" at bounding box center [822, 390] width 1266 height 686
click at [519, 434] on input "60" at bounding box center [531, 446] width 237 height 24
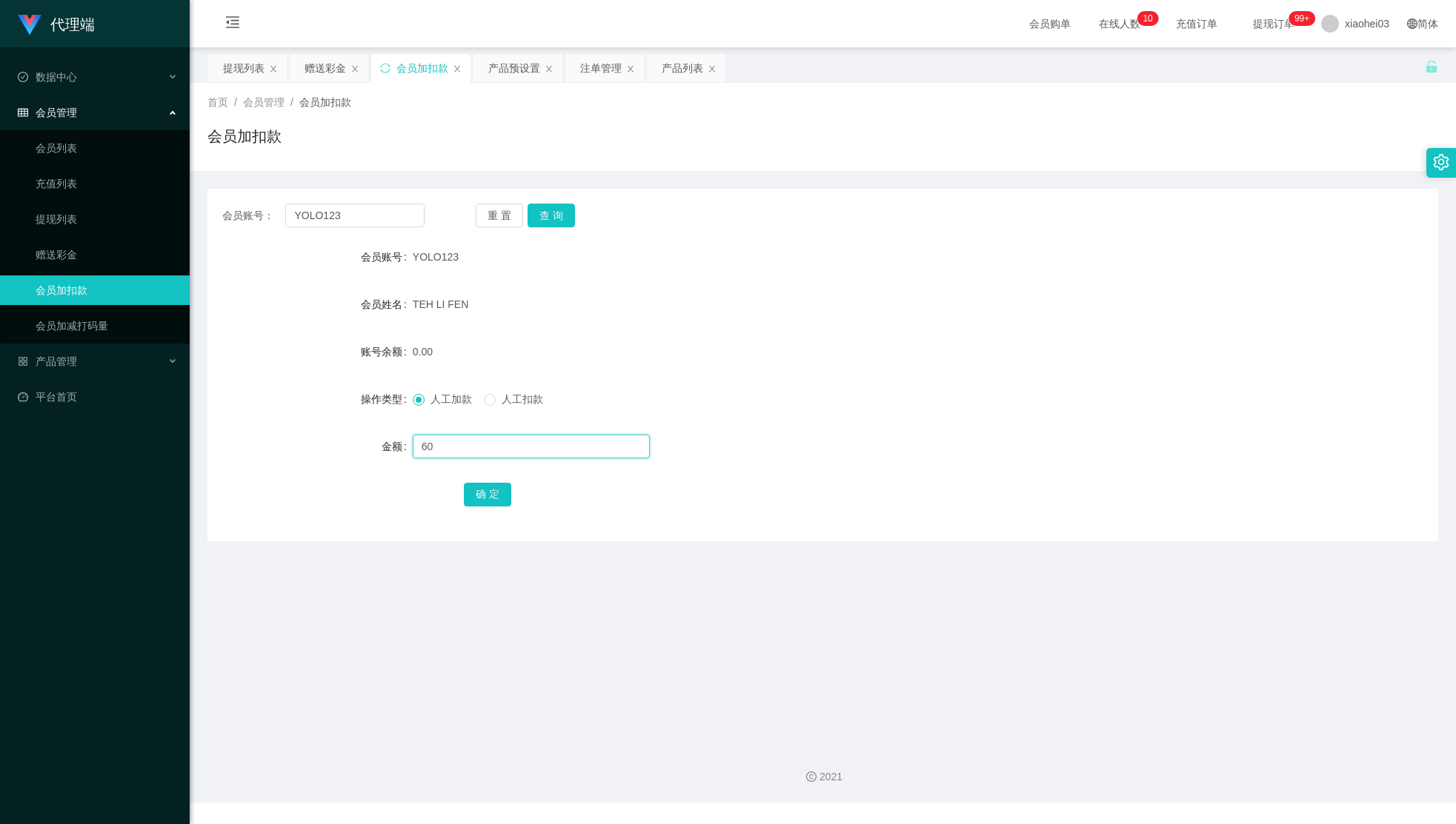
click at [500, 446] on input "60" at bounding box center [531, 446] width 237 height 24
click at [474, 487] on button "确 定" at bounding box center [487, 494] width 47 height 24
click at [924, 363] on div "0.00" at bounding box center [771, 352] width 718 height 30
click at [847, 616] on main "关闭左侧 关闭右侧 关闭其它 刷新页面 提现列表 赠送彩金 会员加扣款 产品预设置 注单管理 产品列表 首页 / 会员管理 / 会员加扣款 / 会员加扣款 会…" at bounding box center [822, 390] width 1266 height 686
click at [1243, 409] on div "操作类型 人工加款 人工扣款" at bounding box center [822, 400] width 1230 height 30
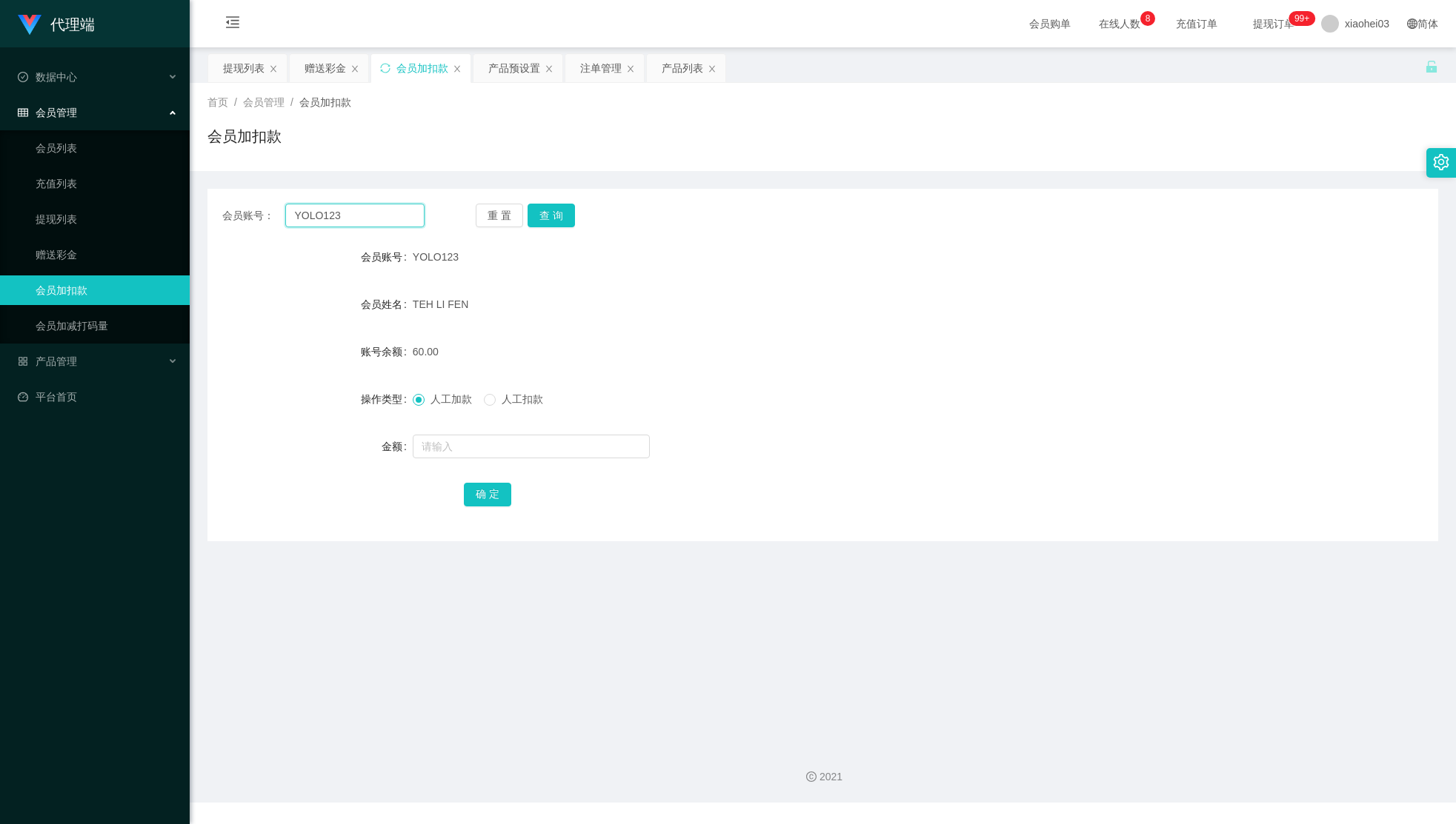
drag, startPoint x: 394, startPoint y: 205, endPoint x: 192, endPoint y: 234, distance: 204.1
click at [192, 234] on main "关闭左侧 关闭右侧 关闭其它 刷新页面 提现列表 赠送彩金 会员加扣款 产品预设置 注单管理 产品列表 首页 / 会员管理 / 会员加扣款 / 会员加扣款 会…" at bounding box center [822, 390] width 1266 height 686
paste input "tlim87"
type input "Ytlim87"
click at [556, 220] on button "查 询" at bounding box center [551, 216] width 47 height 24
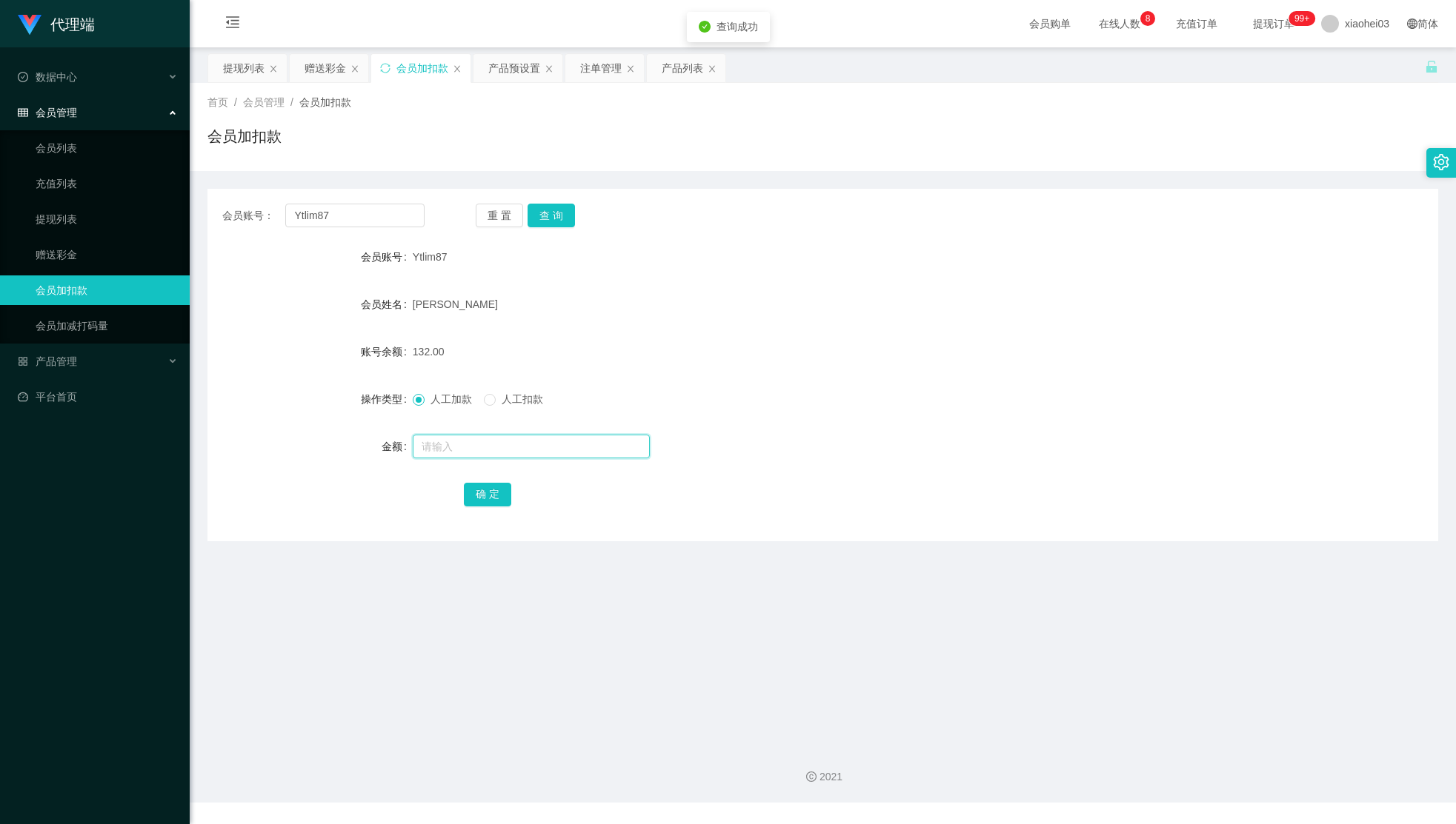
click at [532, 455] on input "text" at bounding box center [531, 446] width 237 height 24
type input "6"
type input "868"
click at [193, 196] on main "关闭左侧 关闭右侧 关闭其它 刷新页面 提现列表 赠送彩金 会员加扣款 产品预设置 注单管理 产品列表 首页 / 会员管理 / 会员加扣款 / 会员加扣款 会…" at bounding box center [822, 390] width 1266 height 686
paste input "123yy"
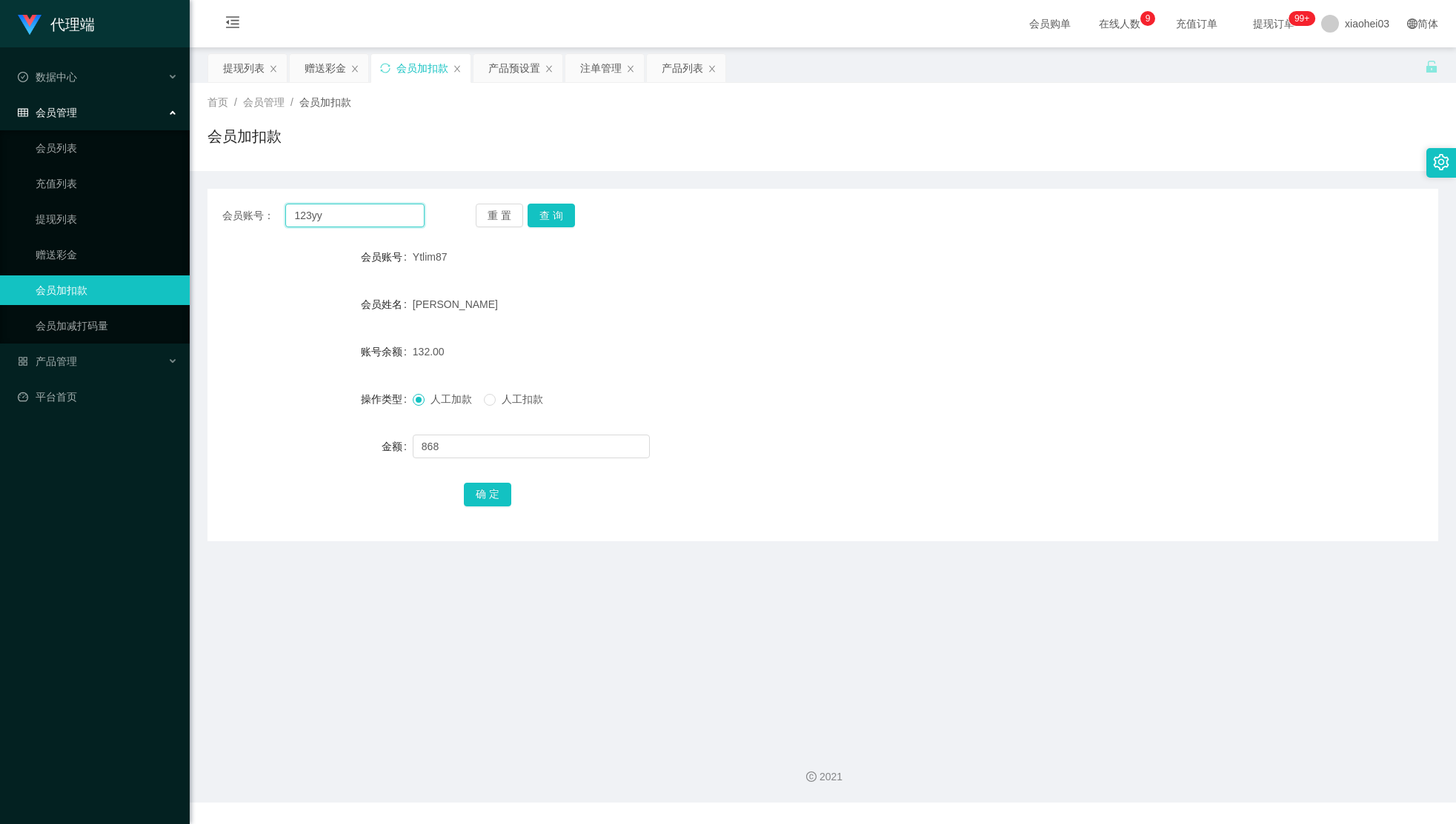
type input "123yy"
click at [550, 221] on button "查 询" at bounding box center [551, 216] width 47 height 24
click at [530, 448] on input "text" at bounding box center [531, 446] width 237 height 24
type input "30"
click at [496, 488] on button "确 定" at bounding box center [487, 494] width 47 height 24
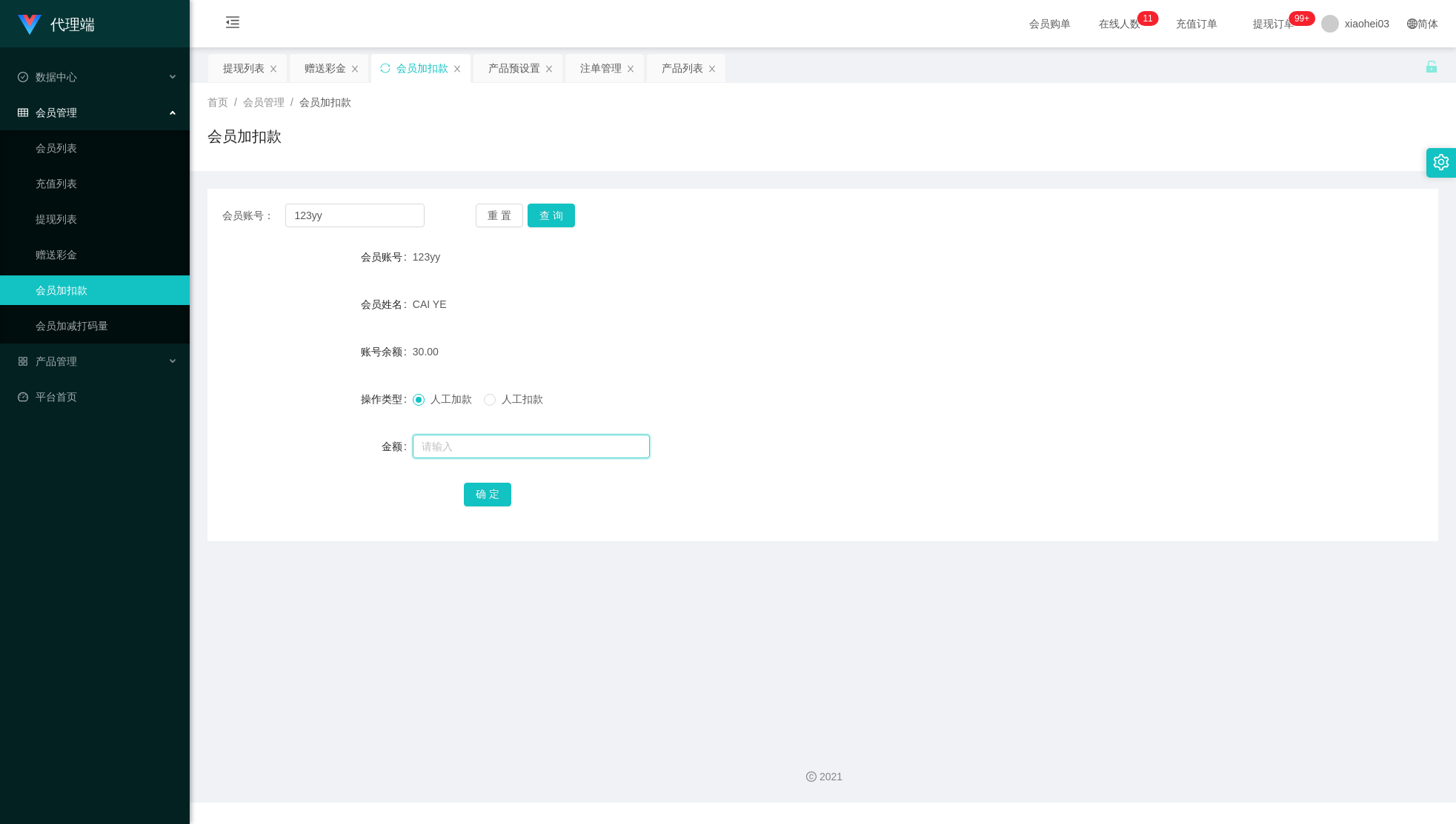
click at [487, 442] on input "text" at bounding box center [531, 446] width 237 height 24
drag, startPoint x: 1182, startPoint y: 145, endPoint x: 563, endPoint y: 168, distance: 619.4
click at [1181, 145] on div "会员加扣款" at bounding box center [822, 142] width 1230 height 34
drag, startPoint x: 369, startPoint y: 210, endPoint x: 82, endPoint y: 205, distance: 287.0
click at [200, 207] on main "关闭左侧 关闭右侧 关闭其它 刷新页面 提现列表 赠送彩金 会员加扣款 产品预设置 注单管理 产品列表 首页 / 会员管理 / 会员加扣款 / 会员加扣款 会…" at bounding box center [822, 390] width 1266 height 686
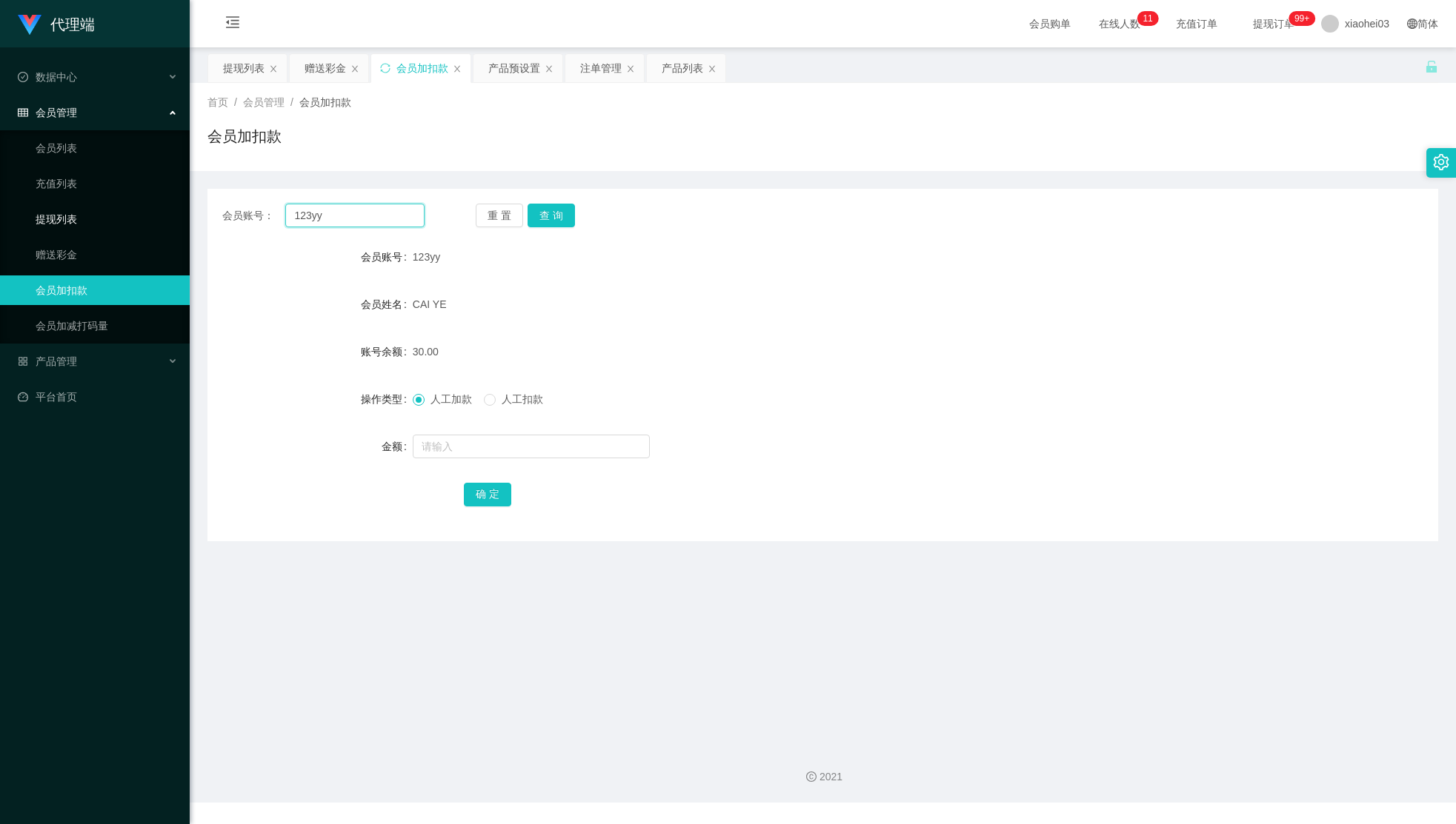
paste input "Ytlim87"
type input "Ytlim87"
click at [552, 216] on button "查 询" at bounding box center [551, 216] width 47 height 24
click at [537, 460] on div at bounding box center [771, 446] width 718 height 30
drag, startPoint x: 252, startPoint y: 676, endPoint x: 385, endPoint y: 422, distance: 286.7
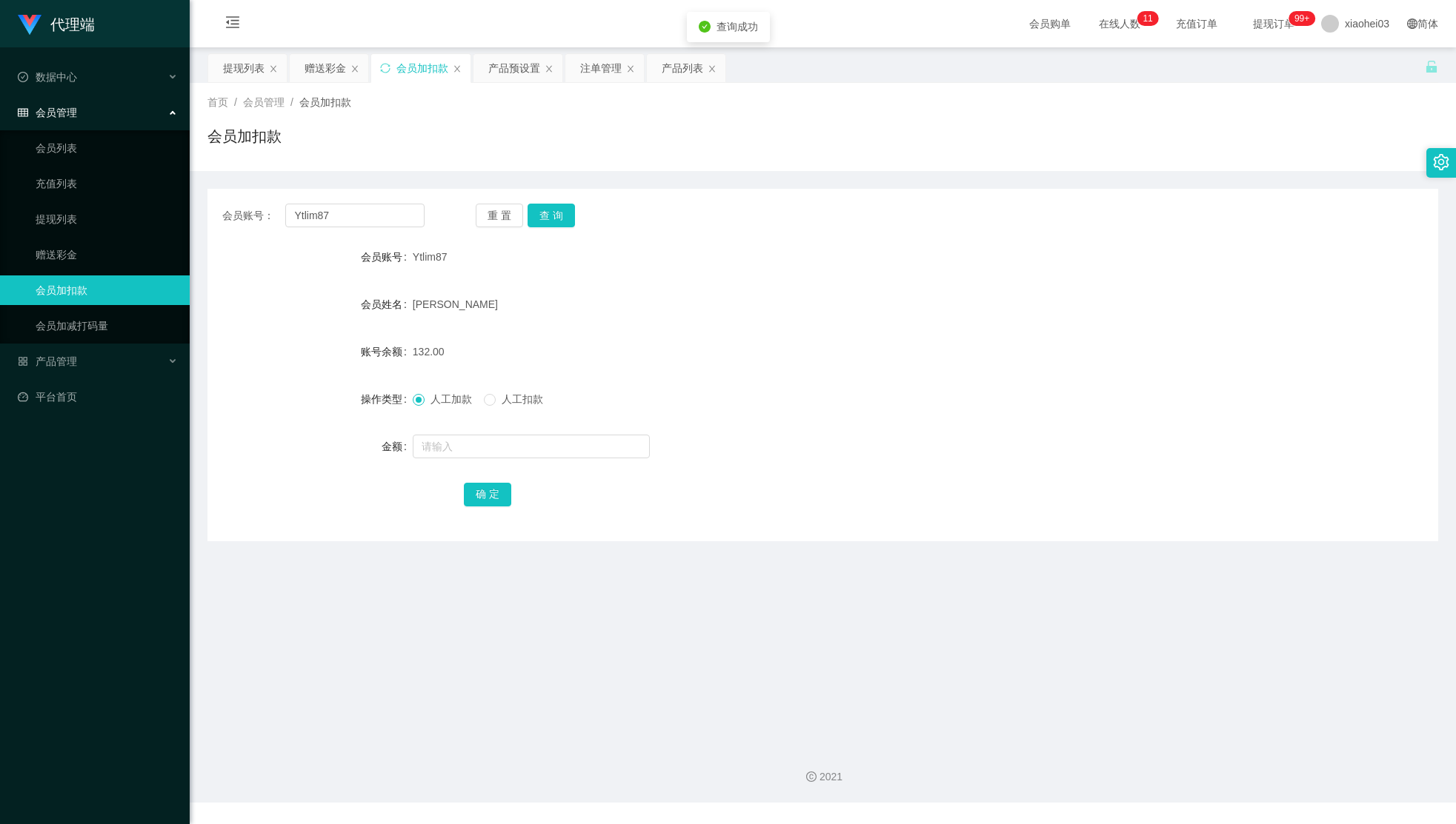
click at [252, 674] on main "关闭左侧 关闭右侧 关闭其它 刷新页面 提现列表 赠送彩金 会员加扣款 产品预设置 注单管理 产品列表 首页 / 会员管理 / 会员加扣款 / 会员加扣款 会…" at bounding box center [822, 390] width 1266 height 686
click at [506, 442] on input "text" at bounding box center [531, 446] width 237 height 24
type input "868"
click at [508, 497] on button "确 定" at bounding box center [487, 494] width 47 height 24
click at [1356, 594] on main "关闭左侧 关闭右侧 关闭其它 刷新页面 提现列表 赠送彩金 会员加扣款 产品预设置 注单管理 产品列表 首页 / 会员管理 / 会员加扣款 / 会员加扣款 会…" at bounding box center [822, 390] width 1266 height 686
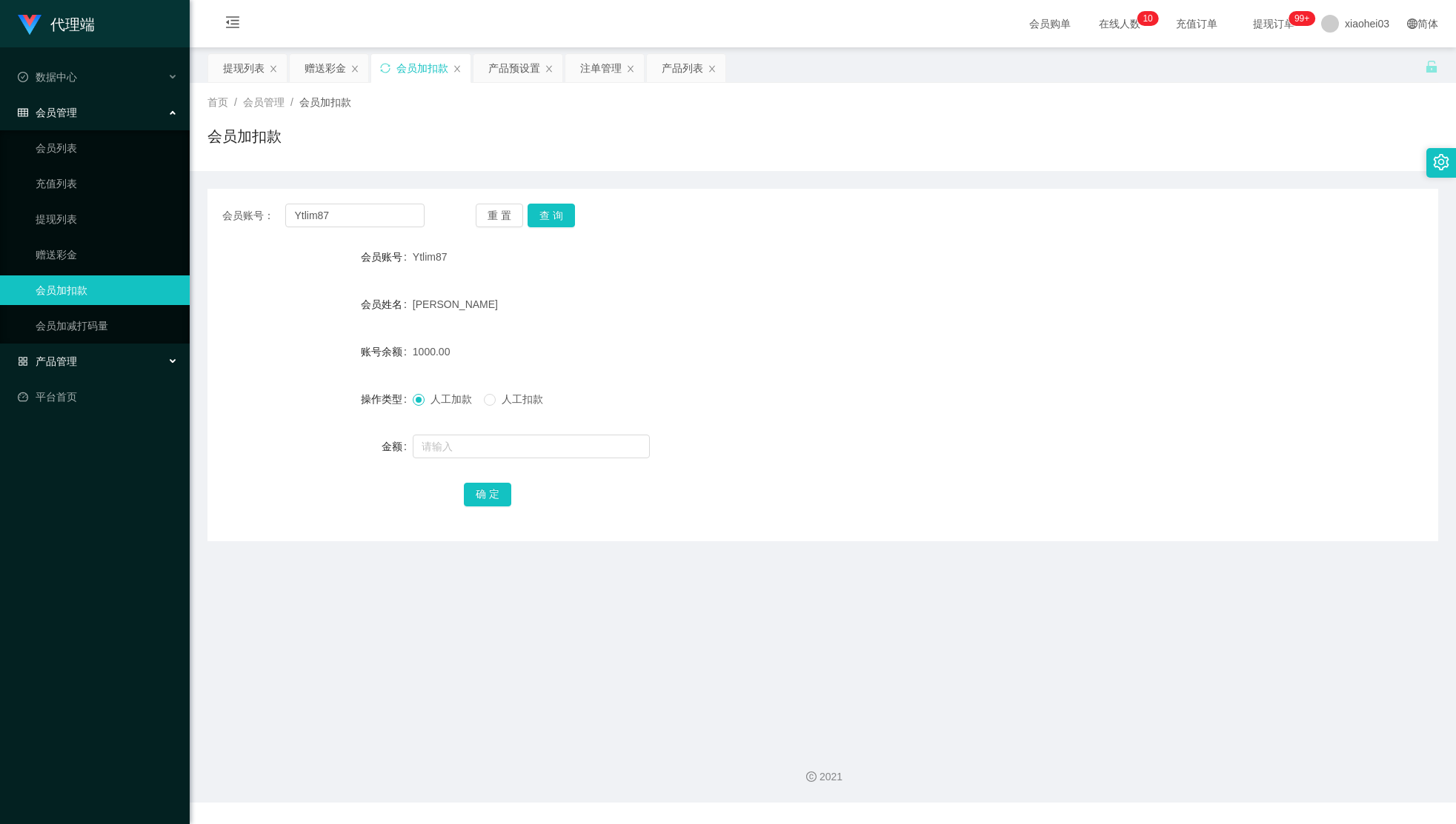
click at [119, 350] on div "产品管理" at bounding box center [95, 362] width 190 height 30
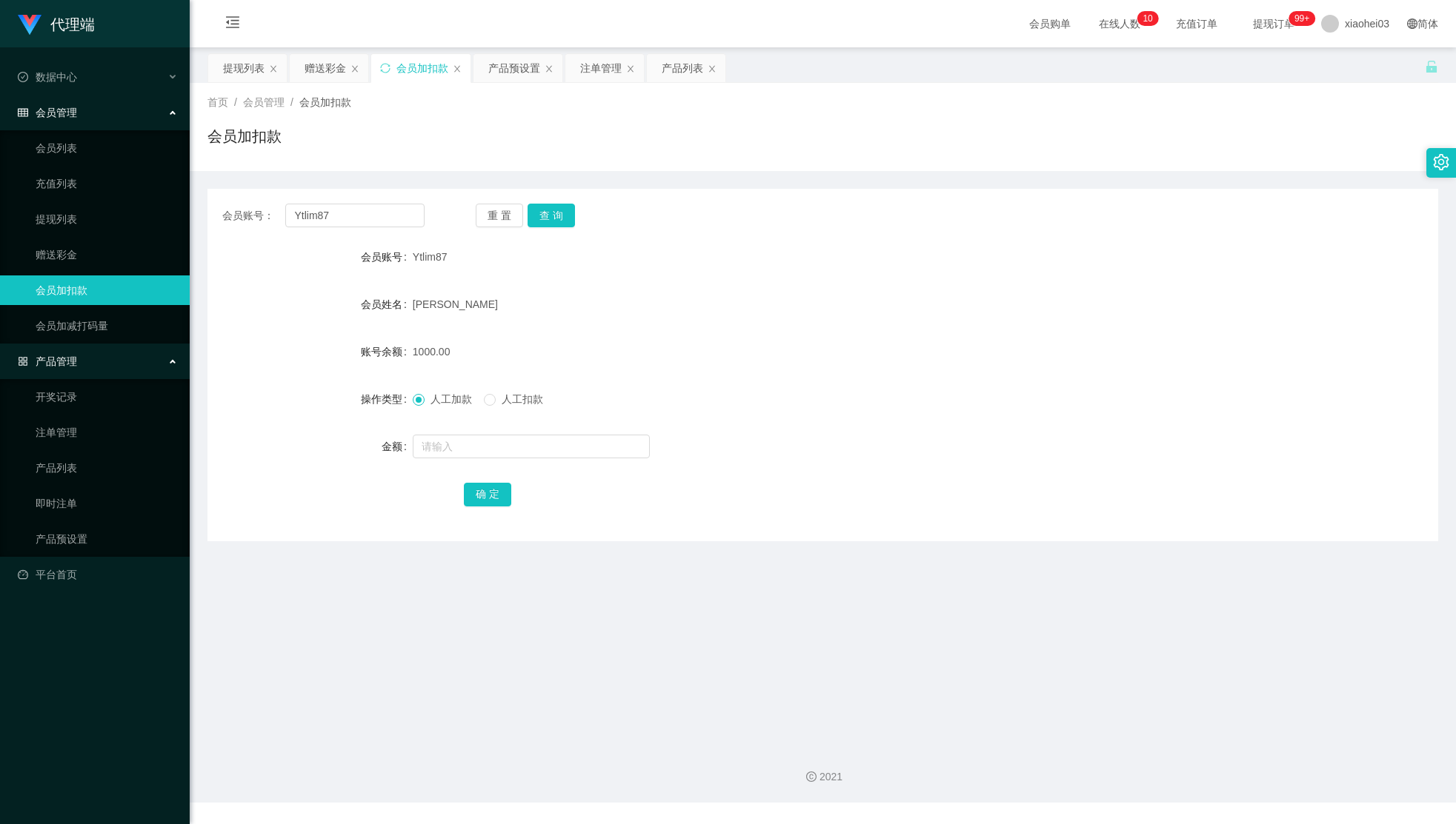
click at [119, 350] on div "产品管理" at bounding box center [95, 362] width 190 height 30
